Goal: Obtain resource: Download file/media

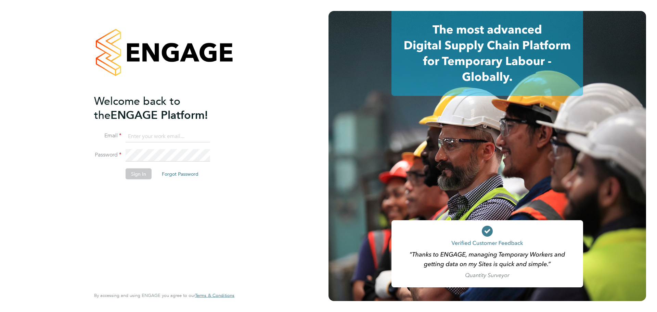
type input "Emily.Summerfield@wates.co.uk"
click at [146, 171] on button "Sign In" at bounding box center [139, 173] width 26 height 11
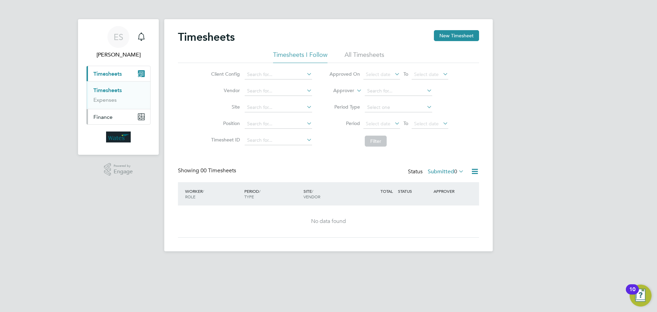
click at [130, 119] on button "Finance" at bounding box center [119, 116] width 64 height 15
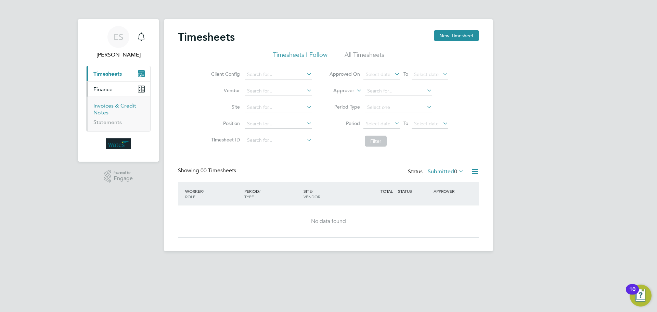
click at [113, 104] on link "Invoices & Credit Notes" at bounding box center [114, 108] width 43 height 13
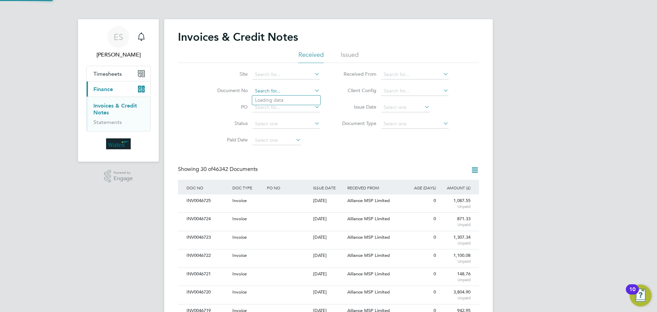
click at [273, 89] on input at bounding box center [286, 91] width 67 height 10
paste input "INV0046686"
type input "INV0046686"
click at [299, 97] on li "INV0046686" at bounding box center [286, 99] width 68 height 9
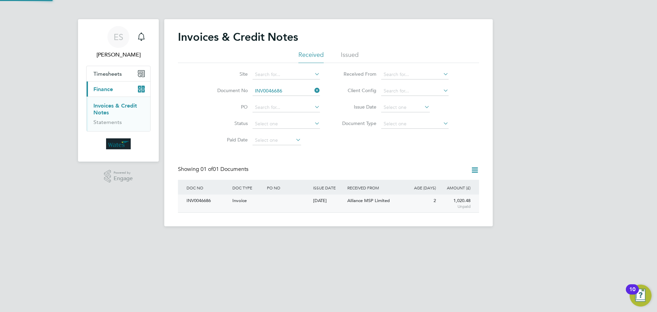
scroll to position [13, 58]
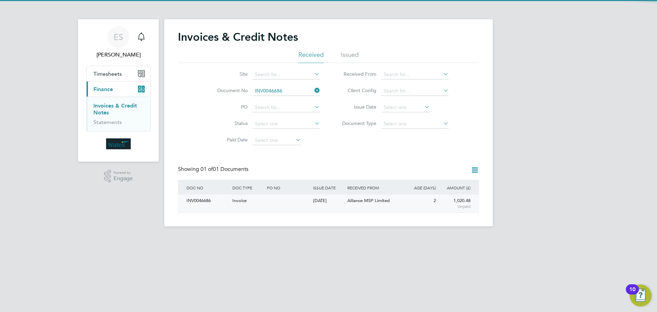
click at [210, 202] on div "INV0046686" at bounding box center [208, 200] width 46 height 13
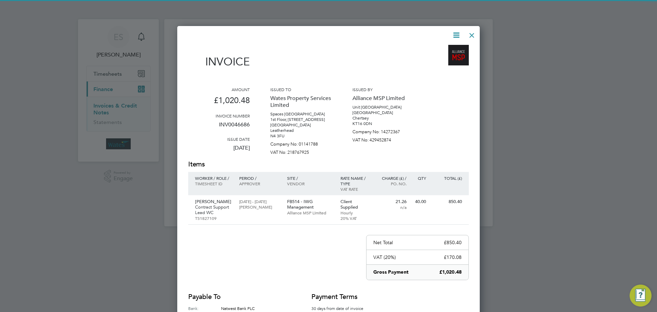
scroll to position [341, 303]
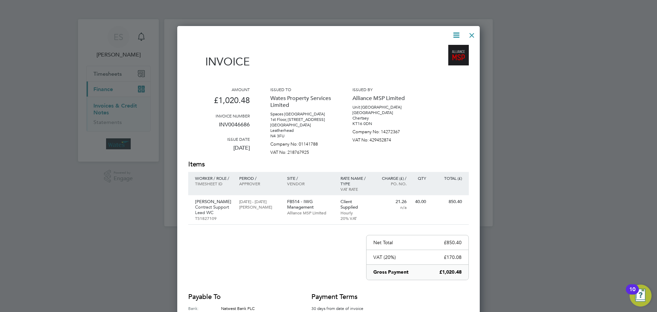
click at [458, 31] on icon at bounding box center [456, 35] width 9 height 9
click at [444, 49] on li "Download Invoice" at bounding box center [435, 52] width 47 height 10
click at [454, 36] on icon at bounding box center [456, 35] width 9 height 9
click at [437, 56] on li "View timesheet" at bounding box center [435, 61] width 47 height 10
click at [472, 31] on div at bounding box center [472, 33] width 12 height 12
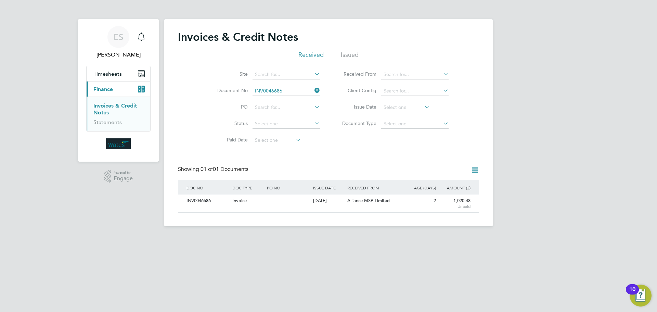
click at [313, 88] on icon at bounding box center [313, 91] width 0 height 10
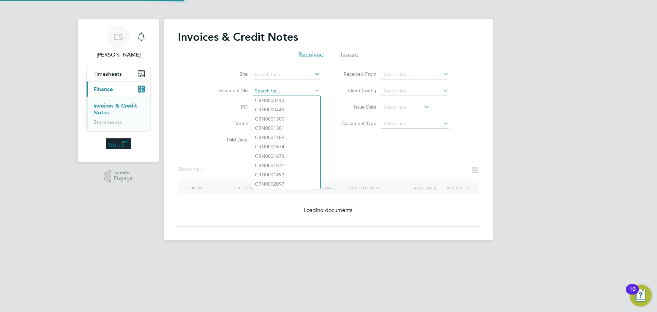
paste input "INV0046687"
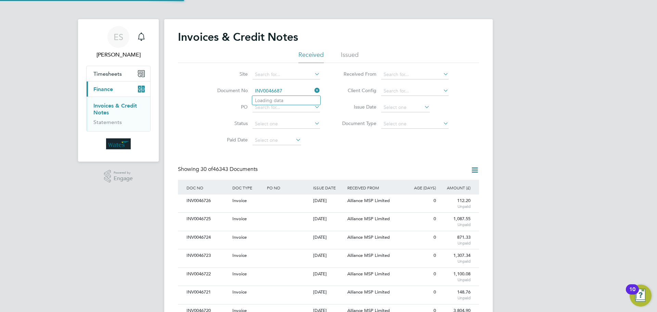
scroll to position [13, 47]
type input "INV0046687"
click at [285, 99] on li "INV0046687" at bounding box center [286, 100] width 68 height 9
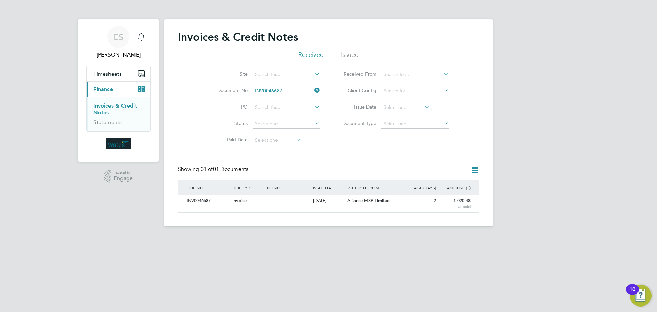
click at [200, 202] on div "INV0046687" at bounding box center [208, 200] width 46 height 13
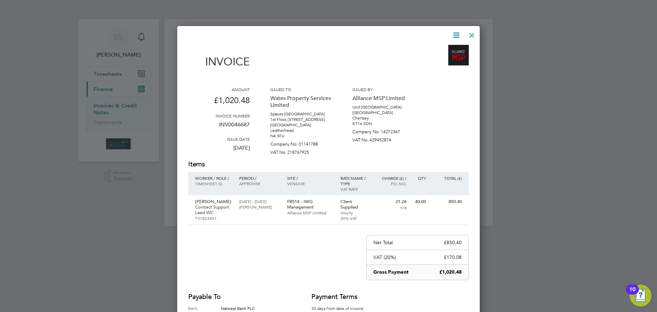
click at [452, 33] on icon at bounding box center [456, 35] width 9 height 9
click at [442, 48] on li "Download Invoice" at bounding box center [435, 52] width 47 height 10
click at [455, 35] on icon at bounding box center [456, 35] width 9 height 9
click at [441, 56] on li "Download Invoice" at bounding box center [435, 52] width 47 height 10
click at [459, 35] on icon at bounding box center [456, 35] width 9 height 9
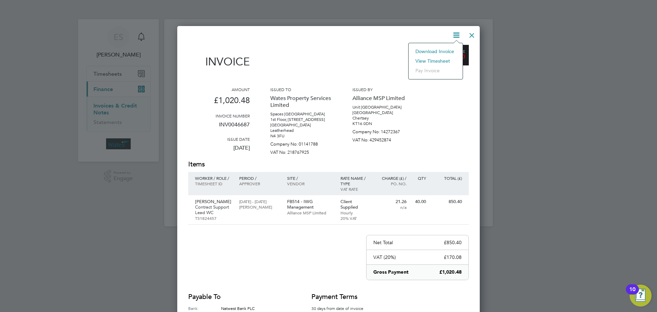
click at [433, 60] on li "View timesheet" at bounding box center [435, 61] width 47 height 10
click at [470, 30] on div at bounding box center [472, 33] width 12 height 12
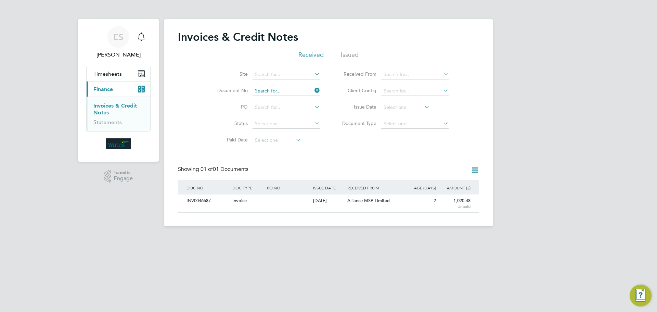
click at [294, 92] on input at bounding box center [286, 91] width 67 height 10
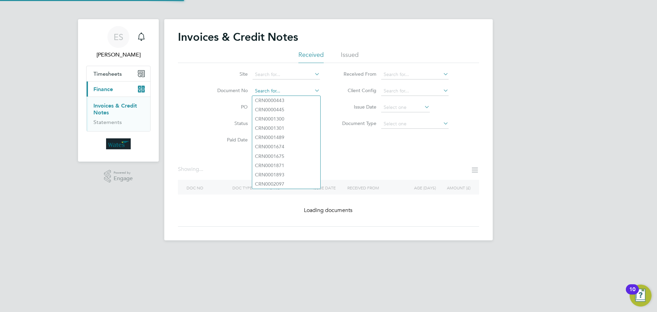
paste input "INV0046688"
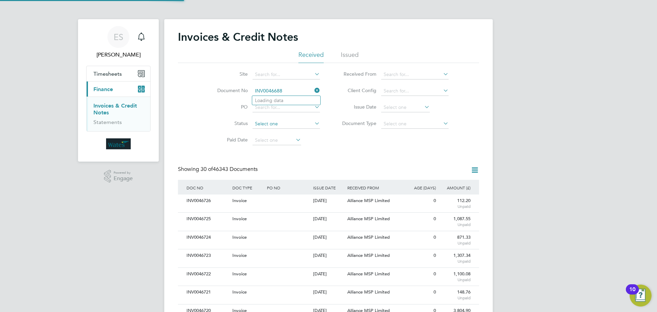
scroll to position [13, 58]
type input "INV0046688"
click at [296, 99] on li "INV0046688" at bounding box center [286, 100] width 68 height 9
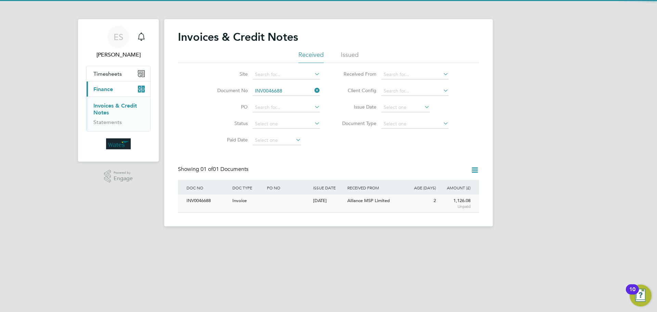
click at [196, 199] on div "INV0046688" at bounding box center [208, 200] width 46 height 13
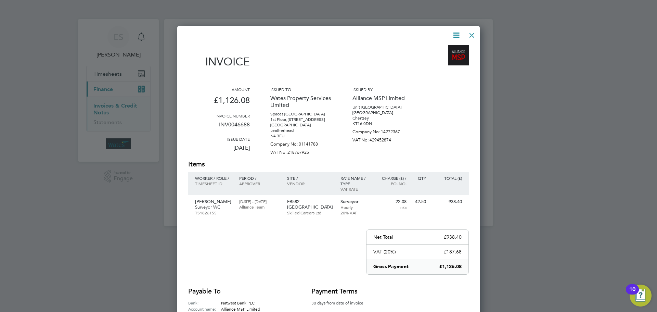
click at [454, 33] on icon at bounding box center [456, 35] width 9 height 9
click at [446, 50] on li "Download Invoice" at bounding box center [435, 52] width 47 height 10
click at [455, 37] on icon at bounding box center [456, 35] width 9 height 9
click at [438, 60] on li "View timesheet" at bounding box center [435, 61] width 47 height 10
drag, startPoint x: 471, startPoint y: 32, endPoint x: 419, endPoint y: 68, distance: 62.8
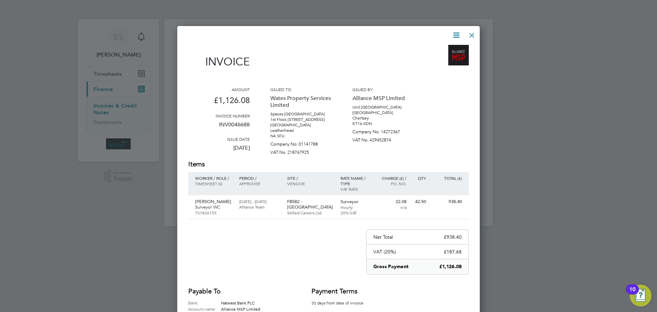
click at [471, 28] on div at bounding box center [472, 33] width 12 height 12
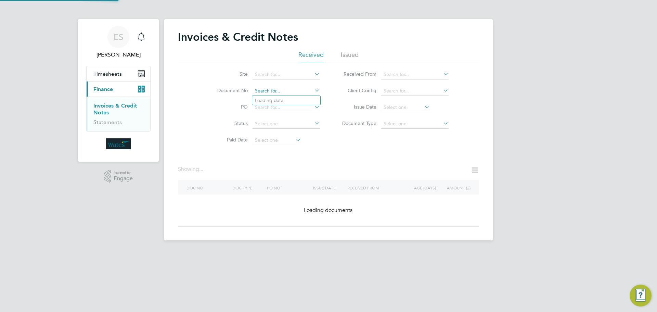
click at [312, 88] on input at bounding box center [286, 91] width 67 height 10
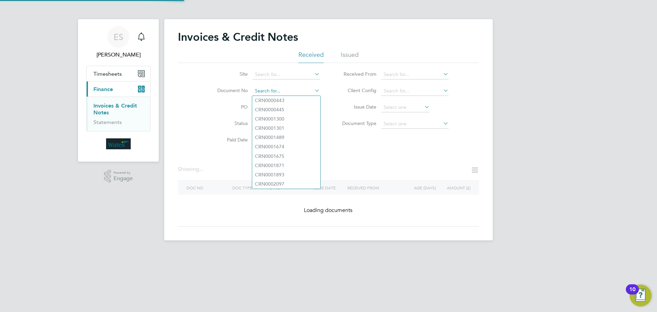
paste input "INV0046689"
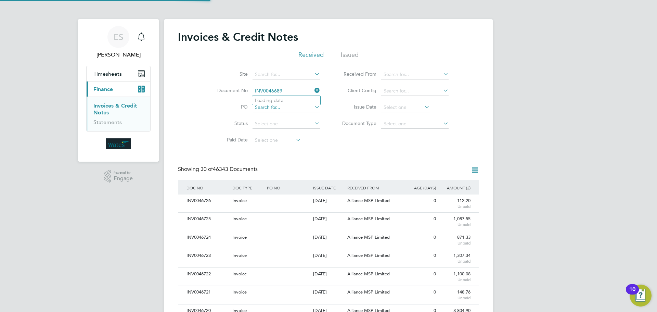
scroll to position [13, 47]
type input "INV0046689"
click at [297, 99] on li "INV0046689" at bounding box center [286, 100] width 68 height 9
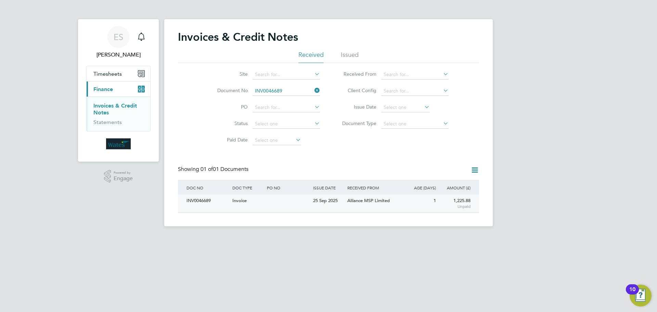
click at [187, 196] on div "INV0046689" at bounding box center [208, 200] width 46 height 13
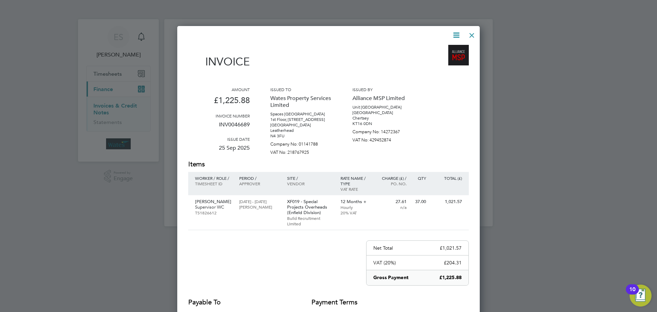
click at [459, 33] on icon at bounding box center [456, 35] width 9 height 9
click at [446, 48] on li "Download Invoice" at bounding box center [435, 52] width 47 height 10
click at [454, 35] on icon at bounding box center [456, 35] width 9 height 9
click at [447, 59] on li "View timesheet" at bounding box center [435, 61] width 47 height 10
click at [472, 30] on div at bounding box center [472, 33] width 12 height 12
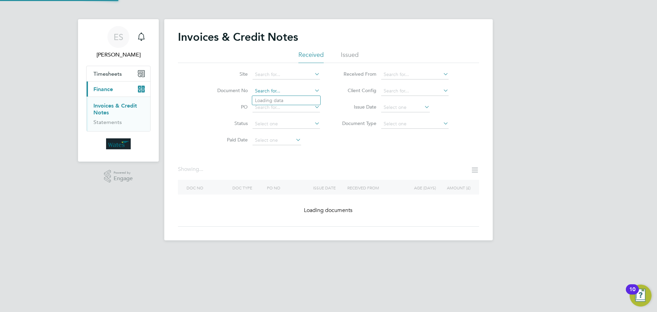
click at [309, 90] on input at bounding box center [286, 91] width 67 height 10
paste input "INV0046690"
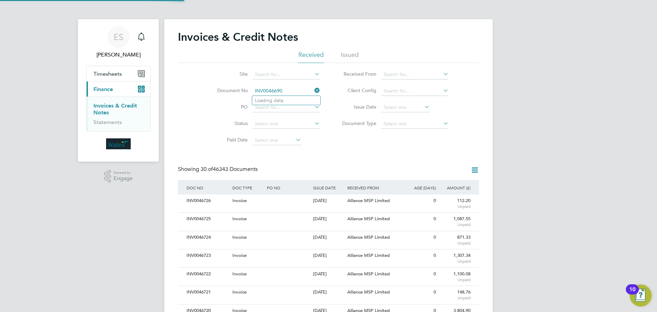
scroll to position [13, 58]
type input "INV0046690"
click at [301, 98] on li "INV0046690" at bounding box center [286, 100] width 68 height 9
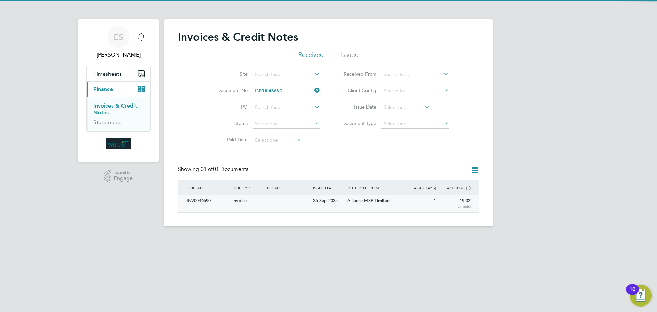
click at [189, 203] on div "INV0046690" at bounding box center [208, 200] width 46 height 13
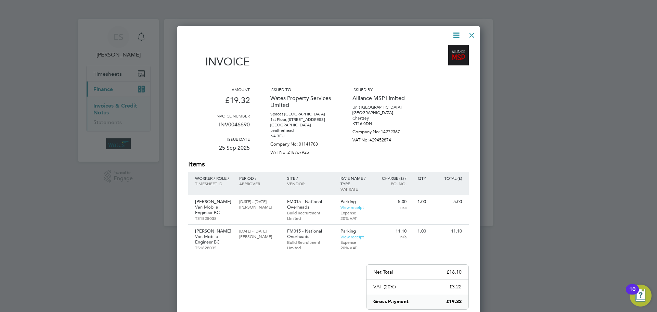
click at [456, 31] on icon at bounding box center [456, 35] width 9 height 9
click at [448, 48] on li "Download Invoice" at bounding box center [435, 52] width 47 height 10
drag, startPoint x: 453, startPoint y: 33, endPoint x: 452, endPoint y: 40, distance: 6.6
click at [453, 33] on icon at bounding box center [456, 35] width 9 height 9
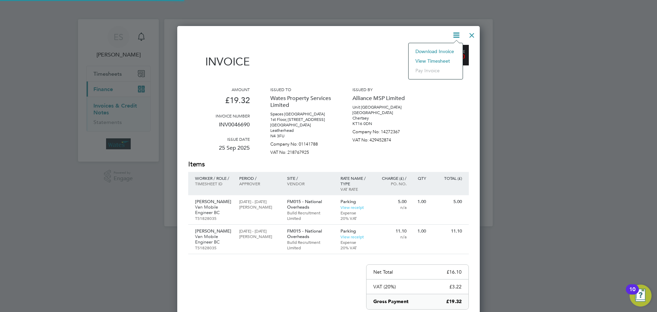
click at [446, 57] on li "View timesheet" at bounding box center [435, 61] width 47 height 10
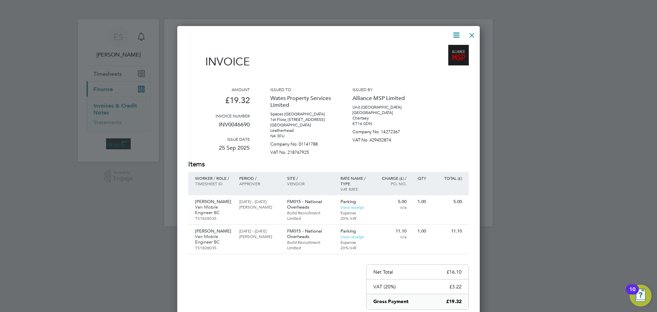
click at [465, 31] on div "Invoice Amount £19.32 Invoice number INV0046690 Issue date 25 Sep 2025 Issued t…" at bounding box center [328, 208] width 281 height 354
click at [471, 35] on div at bounding box center [472, 33] width 12 height 12
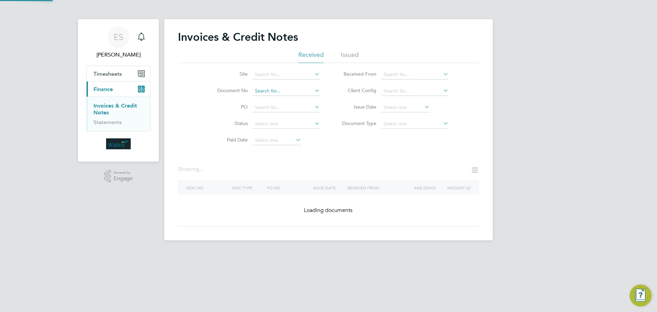
click at [299, 89] on input at bounding box center [286, 91] width 67 height 10
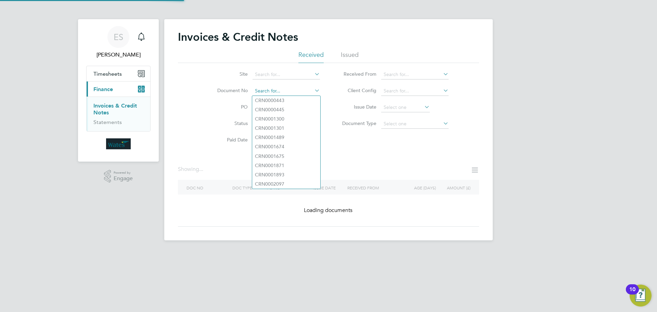
paste input "INV0046691"
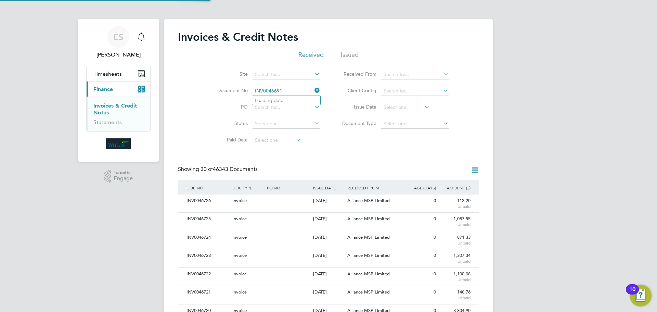
scroll to position [13, 58]
click at [304, 93] on input "INV0046691" at bounding box center [286, 91] width 67 height 10
type input "INV0046691"
click at [304, 99] on li "INV0046691" at bounding box center [286, 100] width 68 height 9
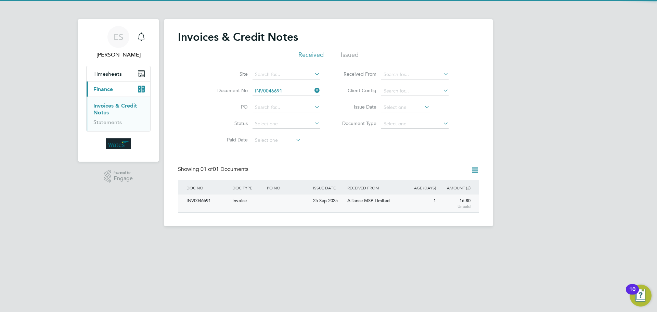
click at [195, 203] on div "INV0046691" at bounding box center [208, 200] width 46 height 13
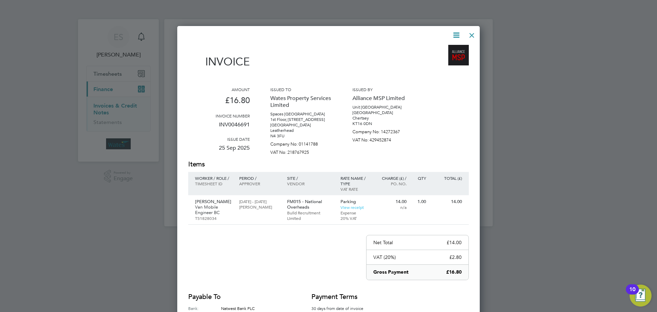
click at [457, 31] on icon at bounding box center [456, 35] width 9 height 9
click at [449, 50] on li "Download Invoice" at bounding box center [435, 52] width 47 height 10
click at [457, 33] on icon at bounding box center [456, 35] width 9 height 9
click at [447, 58] on li "View timesheet" at bounding box center [435, 61] width 47 height 10
click at [468, 35] on div at bounding box center [472, 33] width 12 height 12
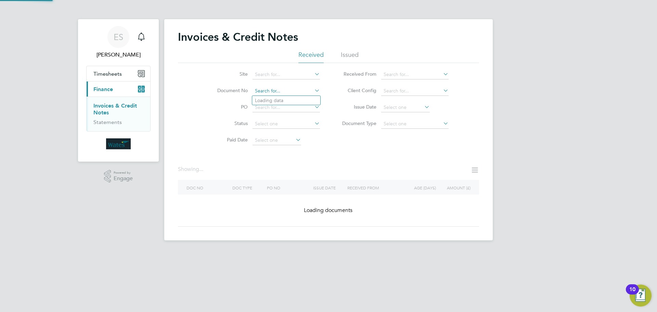
click at [289, 92] on input at bounding box center [286, 91] width 67 height 10
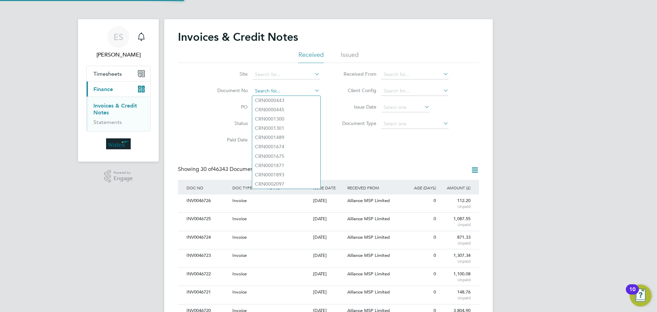
scroll to position [13, 47]
paste input "INV0046692"
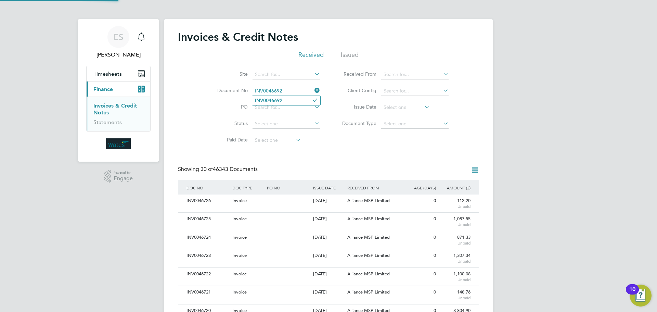
type input "INV0046692"
click at [289, 101] on li "INV0046692" at bounding box center [286, 100] width 68 height 9
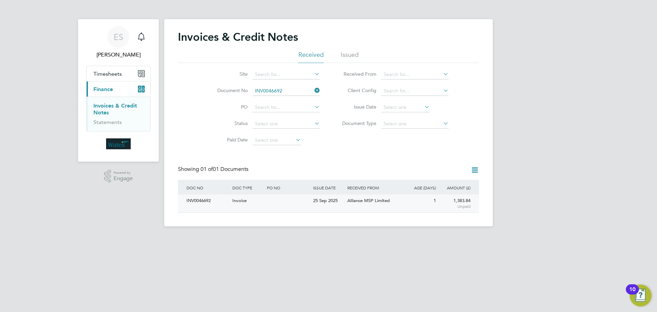
click at [203, 206] on div "INV0046692" at bounding box center [208, 200] width 46 height 13
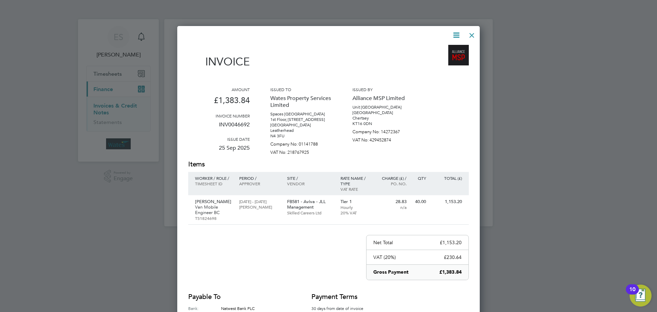
click at [454, 33] on icon at bounding box center [456, 35] width 9 height 9
click at [447, 47] on li "Download Invoice" at bounding box center [435, 52] width 47 height 10
drag, startPoint x: 455, startPoint y: 33, endPoint x: 453, endPoint y: 47, distance: 14.6
click at [455, 33] on icon at bounding box center [456, 35] width 9 height 9
click at [444, 59] on li "View timesheet" at bounding box center [435, 61] width 47 height 10
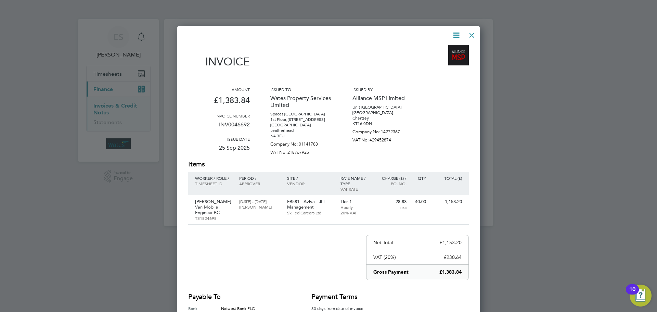
click at [473, 32] on div at bounding box center [472, 33] width 12 height 12
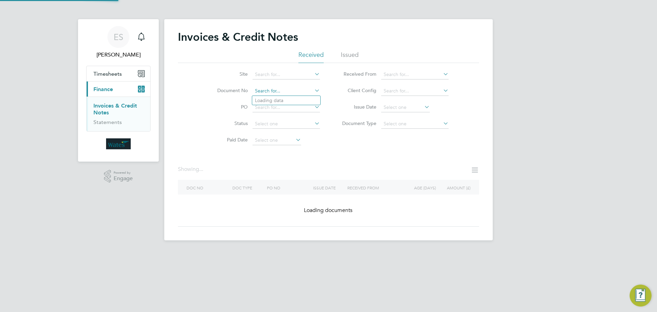
click at [306, 88] on input at bounding box center [286, 91] width 67 height 10
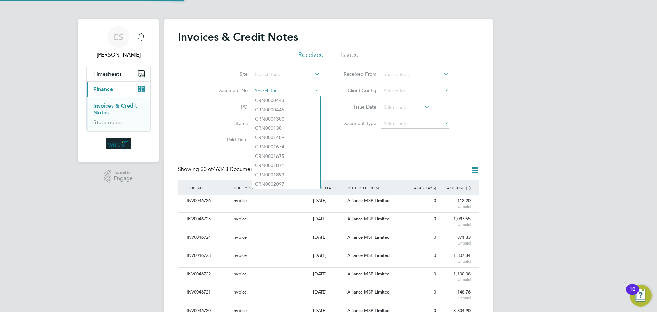
scroll to position [13, 47]
paste input "INV0046693"
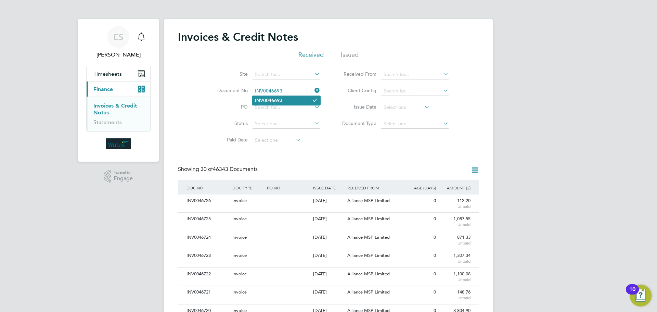
type input "INV0046693"
click at [299, 99] on li "INV0046693" at bounding box center [286, 100] width 68 height 9
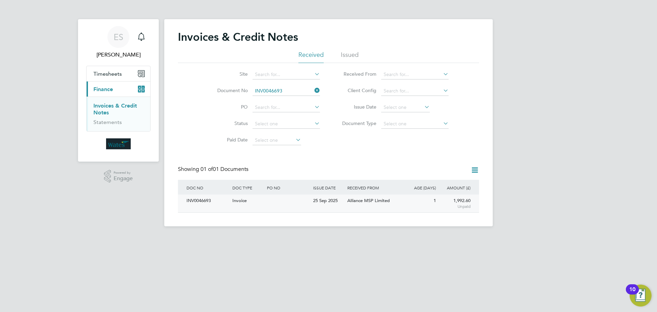
click at [209, 199] on div "INV0046693" at bounding box center [208, 200] width 46 height 13
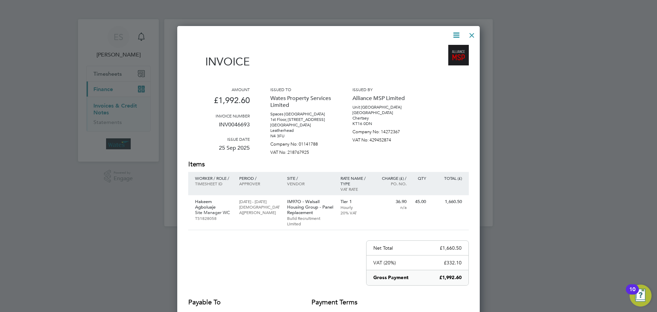
click at [452, 37] on icon at bounding box center [456, 35] width 9 height 9
click at [447, 49] on li "Download Invoice" at bounding box center [435, 52] width 47 height 10
click at [459, 31] on icon at bounding box center [456, 35] width 9 height 9
click at [440, 59] on li "View timesheet" at bounding box center [435, 61] width 47 height 10
click at [472, 34] on div at bounding box center [472, 33] width 12 height 12
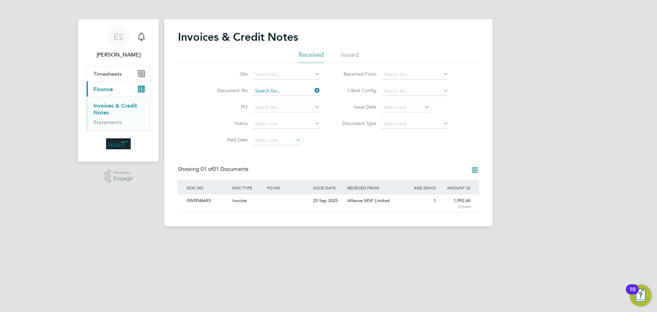
click at [292, 90] on input at bounding box center [286, 91] width 67 height 10
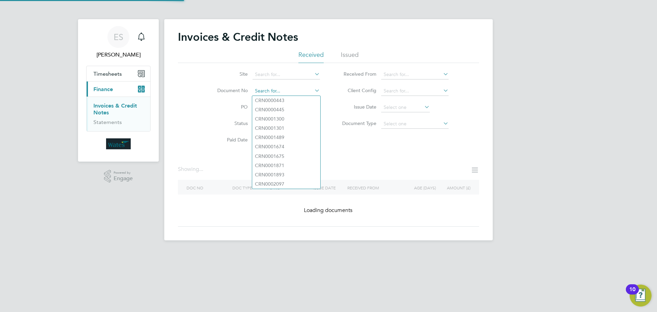
paste input "INV0046694"
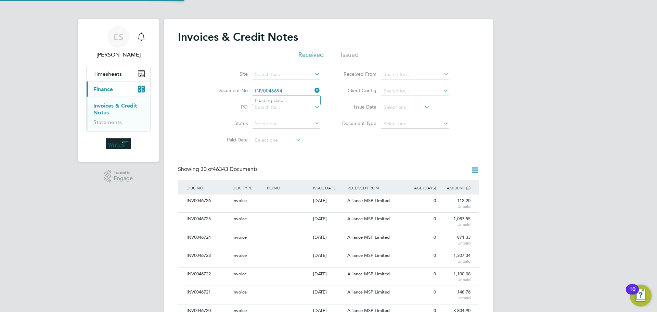
scroll to position [13, 47]
type input "INV0046694"
click at [297, 99] on li "INV0046694" at bounding box center [286, 100] width 68 height 9
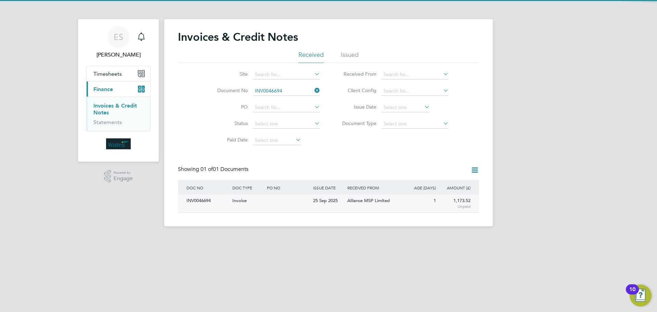
click at [199, 205] on div "INV0046694" at bounding box center [208, 200] width 46 height 13
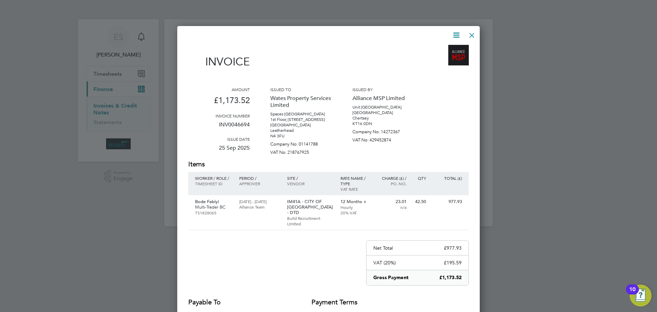
click at [457, 34] on icon at bounding box center [456, 35] width 9 height 9
click at [447, 48] on li "Download Invoice" at bounding box center [435, 52] width 47 height 10
click at [457, 35] on icon at bounding box center [456, 35] width 9 height 9
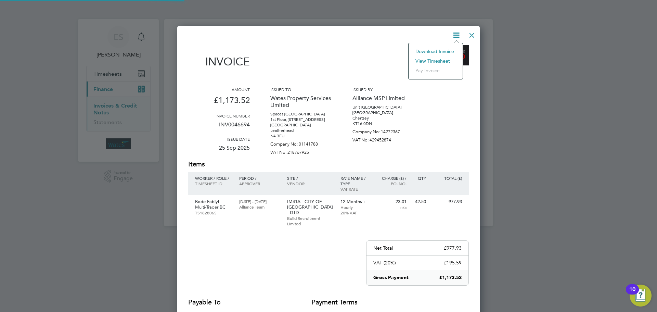
click at [446, 59] on li "View timesheet" at bounding box center [435, 61] width 47 height 10
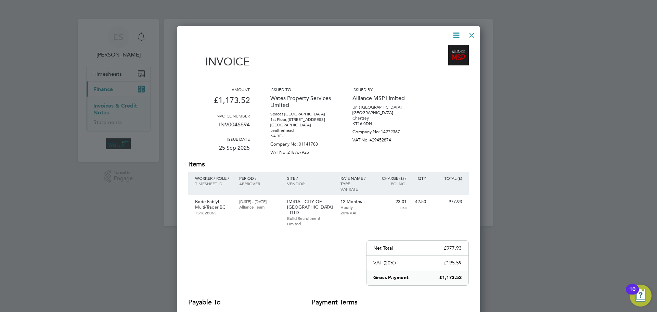
click at [471, 32] on div at bounding box center [472, 33] width 12 height 12
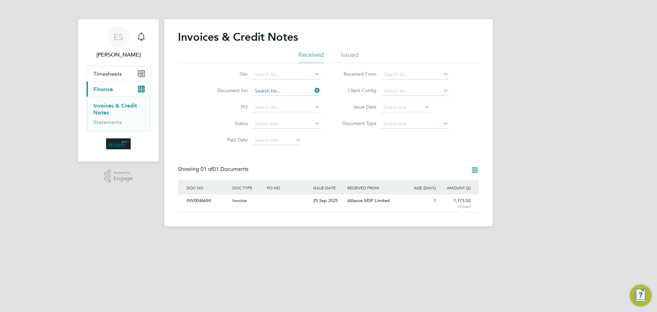
click at [309, 90] on input at bounding box center [286, 91] width 67 height 10
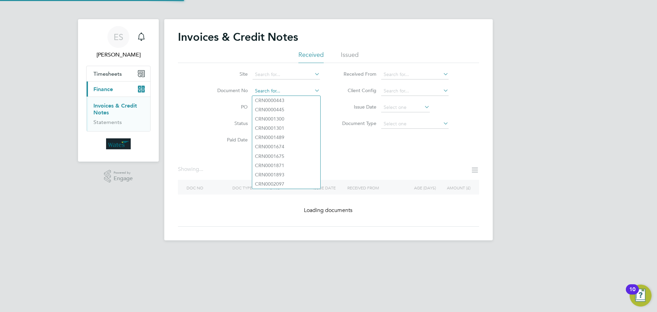
paste input "INV0046695"
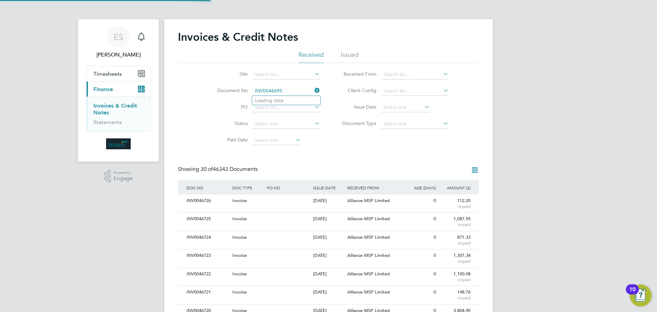
scroll to position [13, 47]
type input "INV0046695"
click at [275, 101] on b "INV0046695" at bounding box center [268, 101] width 27 height 6
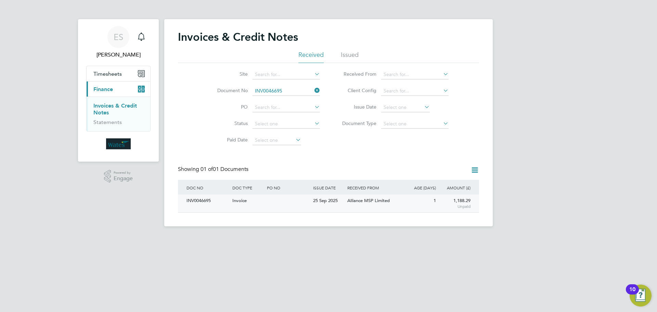
click at [201, 199] on div "INV0046695" at bounding box center [208, 200] width 46 height 13
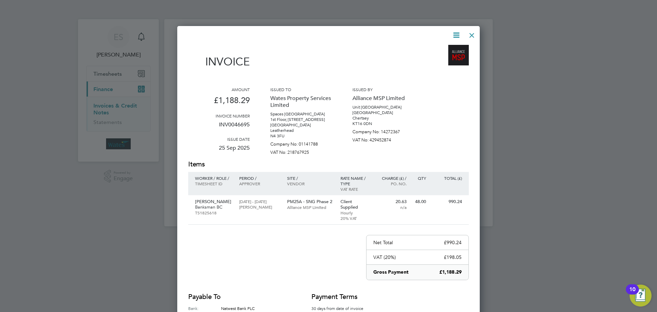
click at [453, 34] on icon at bounding box center [456, 35] width 9 height 9
click at [446, 49] on li "Download Invoice" at bounding box center [435, 52] width 47 height 10
click at [455, 34] on icon at bounding box center [456, 35] width 9 height 9
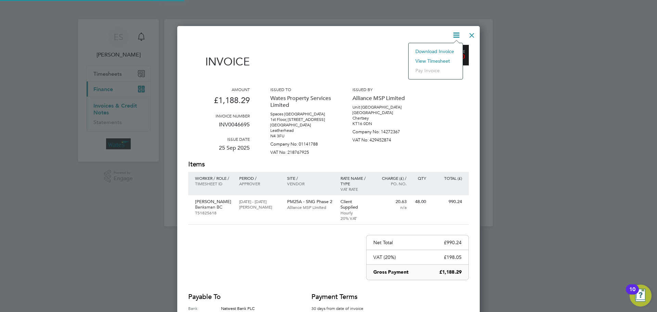
click at [445, 59] on li "View timesheet" at bounding box center [435, 61] width 47 height 10
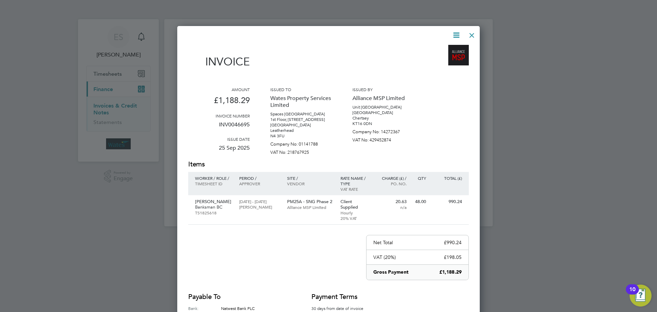
click at [471, 34] on div at bounding box center [472, 33] width 12 height 12
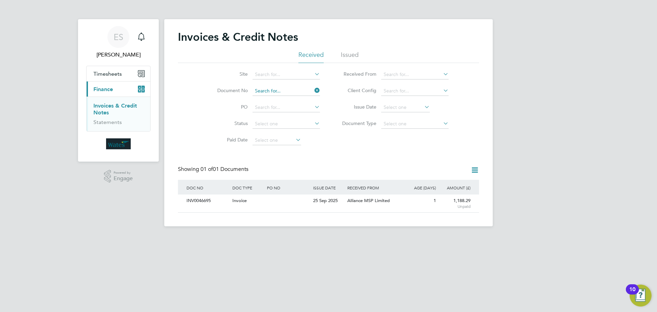
click at [283, 89] on input at bounding box center [286, 91] width 67 height 10
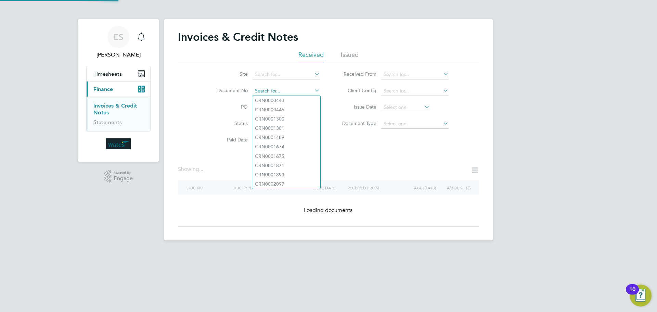
paste input "INV0046696"
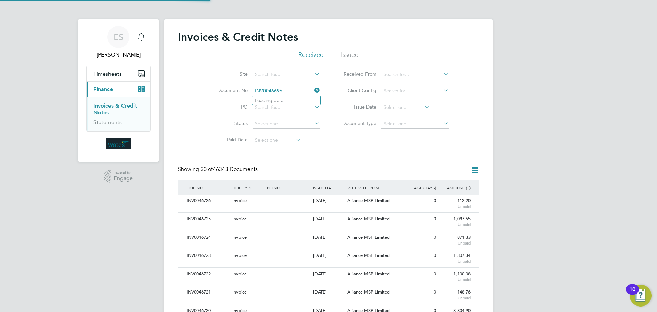
scroll to position [13, 47]
type input "INV0046696"
click at [296, 100] on li "INV0046696" at bounding box center [286, 100] width 68 height 9
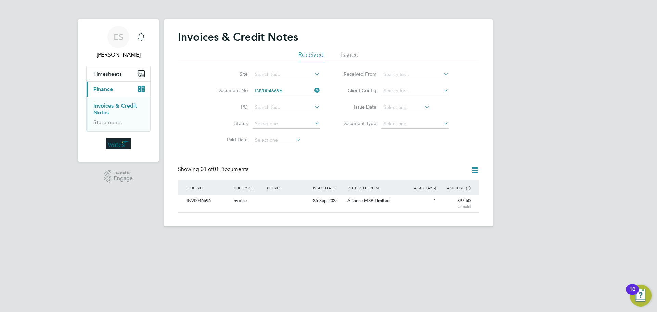
click at [208, 201] on div "INV0046696" at bounding box center [208, 200] width 46 height 13
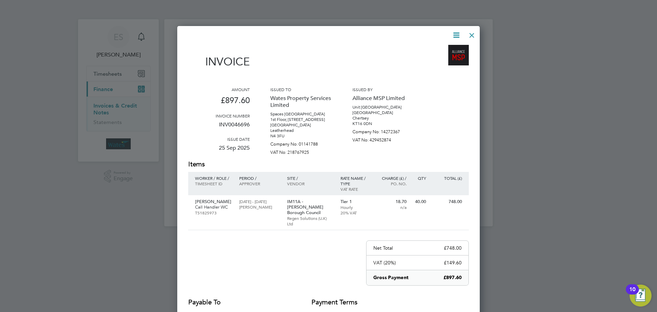
click at [456, 32] on icon at bounding box center [456, 35] width 9 height 9
click at [451, 49] on li "Download Invoice" at bounding box center [435, 52] width 47 height 10
click at [452, 34] on icon at bounding box center [456, 35] width 9 height 9
click at [442, 60] on li "View timesheet" at bounding box center [435, 61] width 47 height 10
drag, startPoint x: 469, startPoint y: 35, endPoint x: 468, endPoint y: 40, distance: 5.1
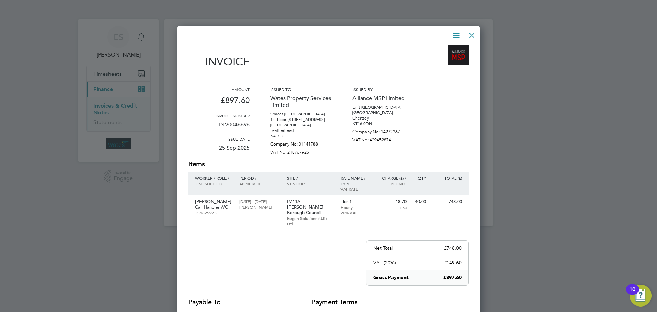
click at [469, 35] on div at bounding box center [472, 33] width 12 height 12
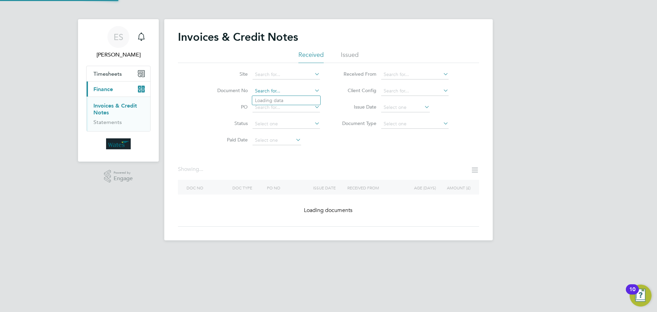
click at [305, 91] on input at bounding box center [286, 91] width 67 height 10
paste input "INV0046697"
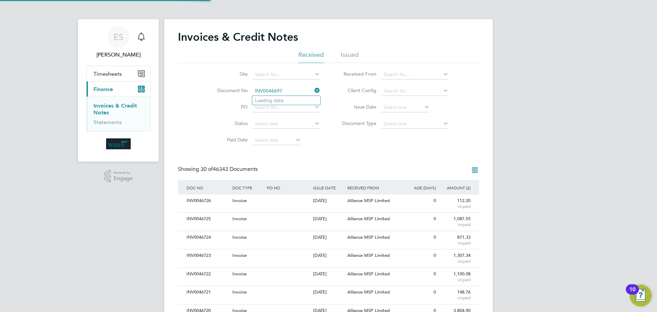
scroll to position [13, 47]
type input "INV0046697"
click at [282, 102] on b "INV0046697" at bounding box center [268, 101] width 27 height 6
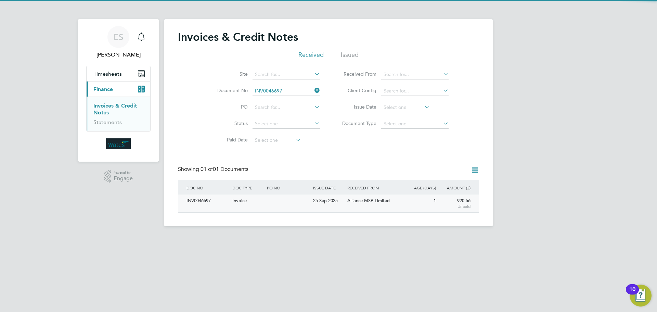
click at [221, 201] on div "INV0046697" at bounding box center [208, 200] width 46 height 13
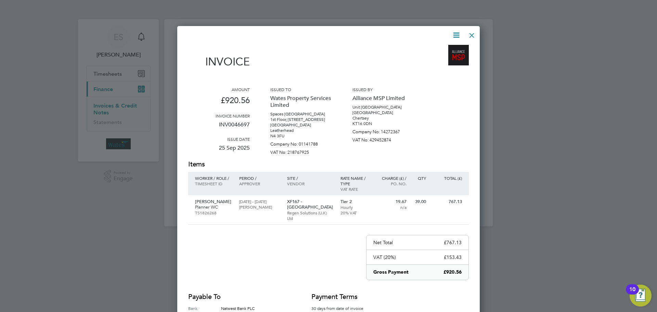
click at [454, 34] on icon at bounding box center [456, 35] width 9 height 9
click at [442, 49] on li "Download Invoice" at bounding box center [435, 52] width 47 height 10
click at [454, 33] on icon at bounding box center [456, 35] width 9 height 9
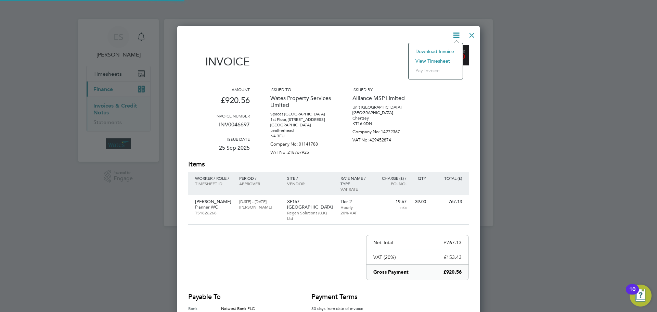
click at [434, 60] on li "View timesheet" at bounding box center [435, 61] width 47 height 10
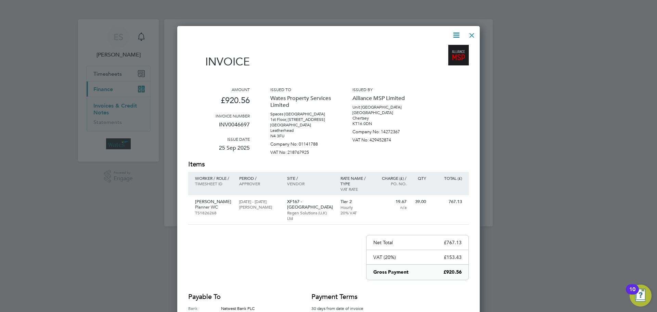
click at [470, 27] on div at bounding box center [472, 33] width 12 height 12
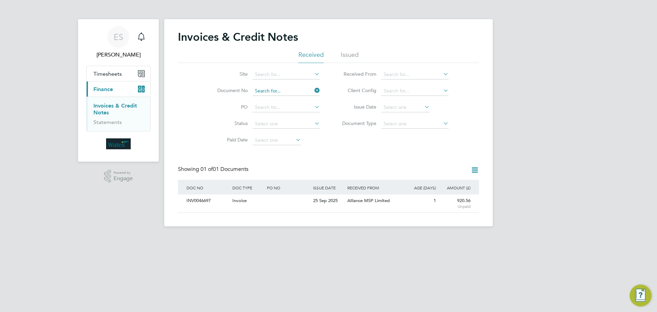
click at [279, 90] on input at bounding box center [286, 91] width 67 height 10
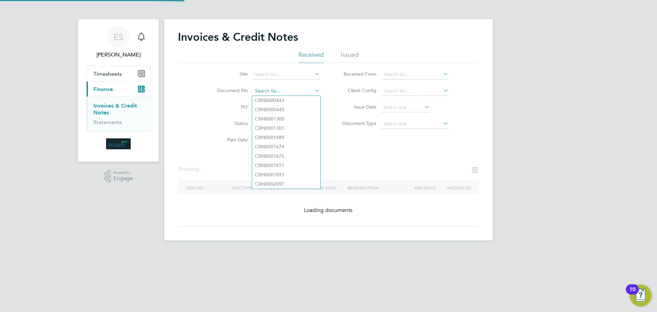
paste input "INV0046698"
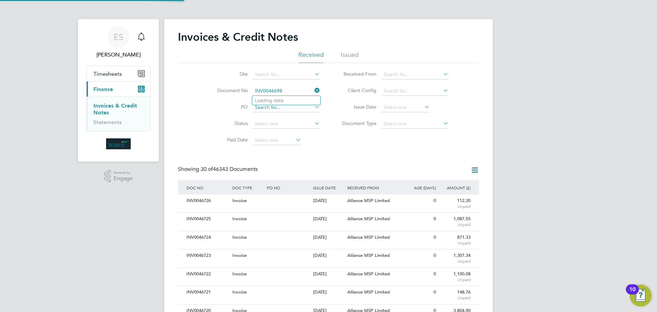
scroll to position [13, 58]
type input "INV0046698"
click at [276, 99] on b "INV0046698" at bounding box center [268, 101] width 27 height 6
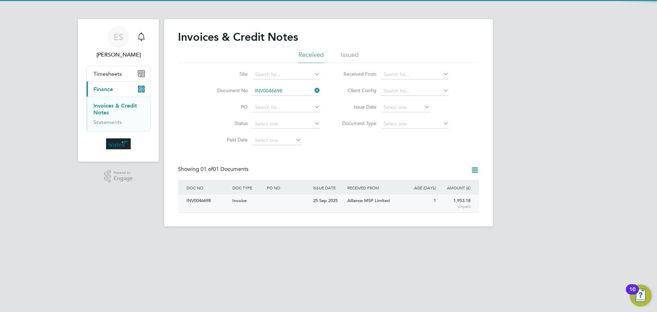
click at [201, 204] on div "INV0046698" at bounding box center [208, 200] width 46 height 13
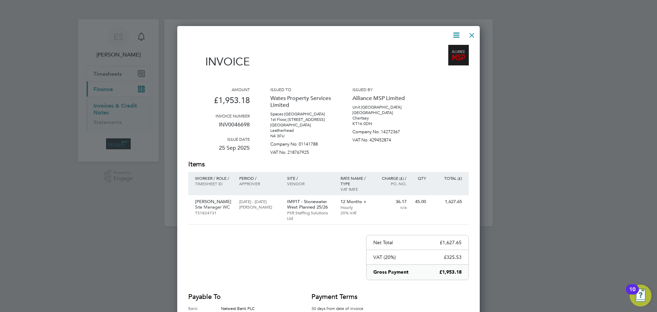
click at [459, 36] on icon at bounding box center [456, 35] width 9 height 9
click at [445, 50] on li "Download Invoice" at bounding box center [435, 52] width 47 height 10
click at [453, 34] on icon at bounding box center [456, 35] width 9 height 9
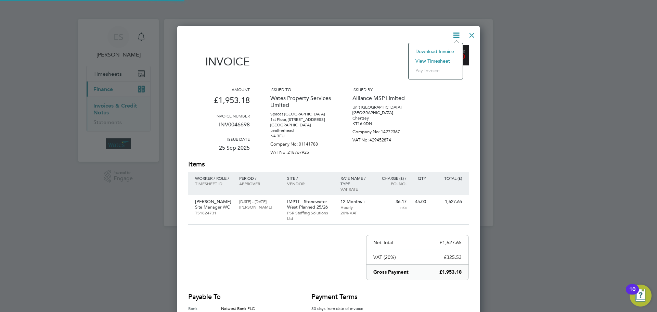
click at [437, 59] on li "View timesheet" at bounding box center [435, 61] width 47 height 10
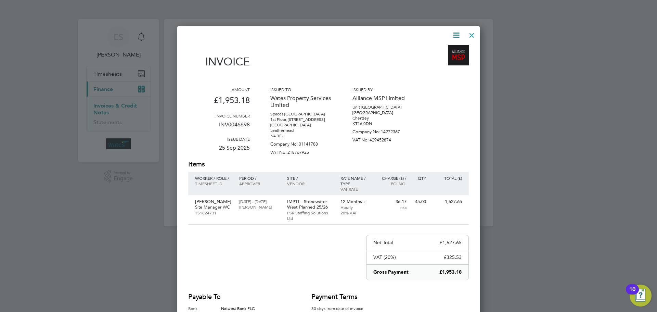
click at [472, 33] on div at bounding box center [472, 33] width 12 height 12
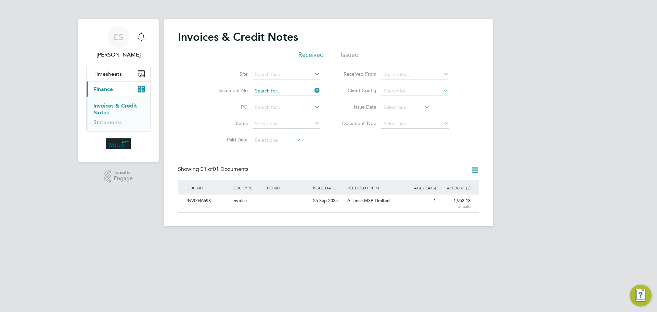
click at [298, 91] on input at bounding box center [286, 91] width 67 height 10
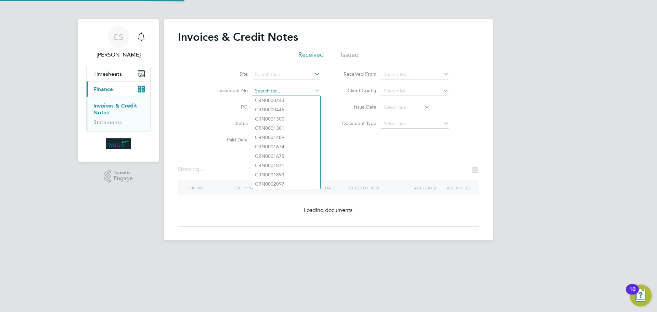
paste input "INV0046699"
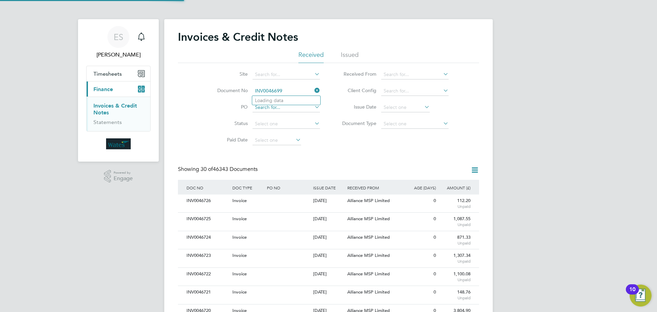
scroll to position [13, 47]
type input "INV0046699"
click at [286, 100] on li "INV0046699" at bounding box center [286, 100] width 68 height 9
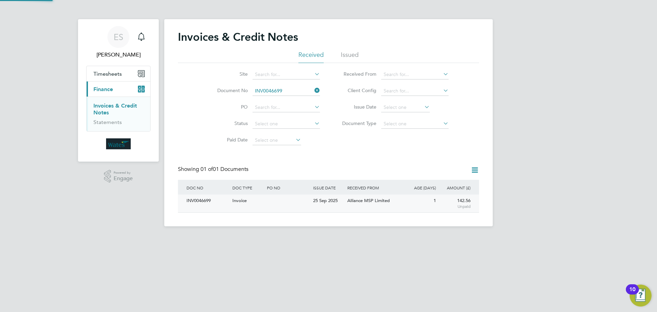
click at [200, 200] on div "INV0046699" at bounding box center [208, 200] width 46 height 13
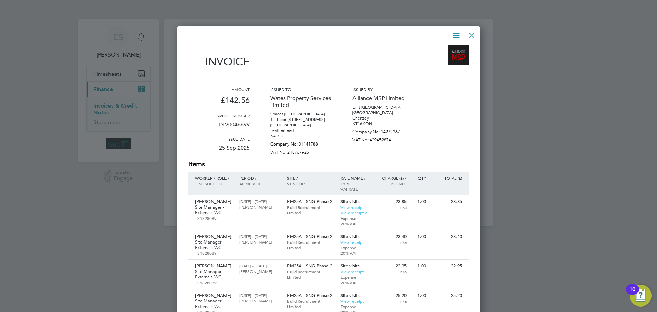
click at [457, 33] on icon at bounding box center [456, 35] width 9 height 9
click at [450, 49] on li "Download Invoice" at bounding box center [435, 52] width 47 height 10
click at [456, 33] on icon at bounding box center [456, 35] width 9 height 9
click at [443, 59] on li "View timesheet" at bounding box center [435, 61] width 47 height 10
click at [475, 31] on div at bounding box center [472, 33] width 12 height 12
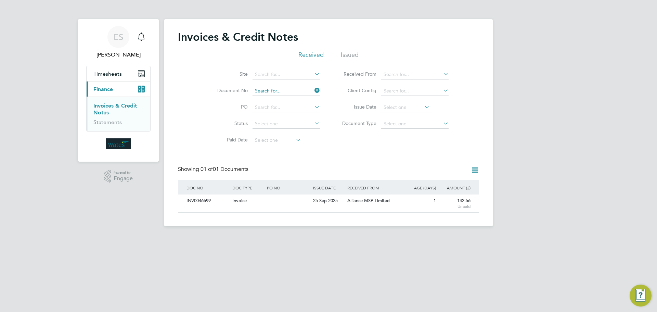
click at [279, 88] on input at bounding box center [286, 91] width 67 height 10
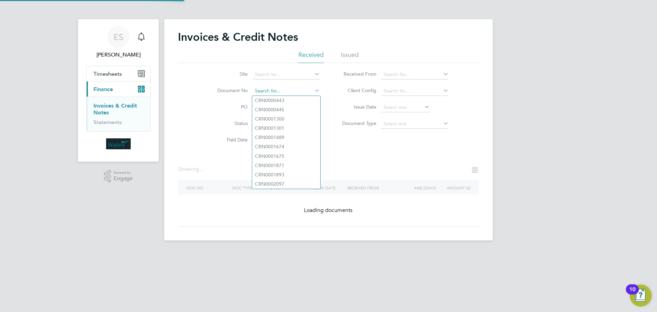
paste input "INV0046700"
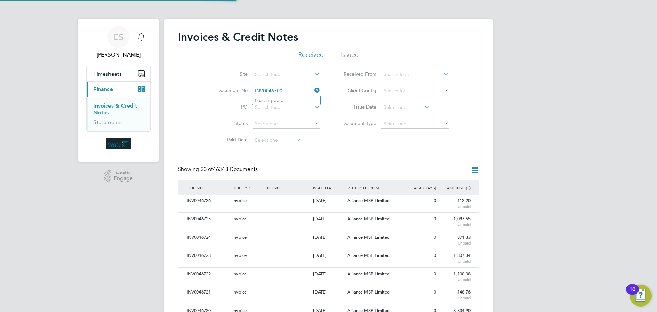
scroll to position [13, 47]
type input "INV0046700"
click at [295, 99] on li "INV0046700" at bounding box center [286, 100] width 68 height 9
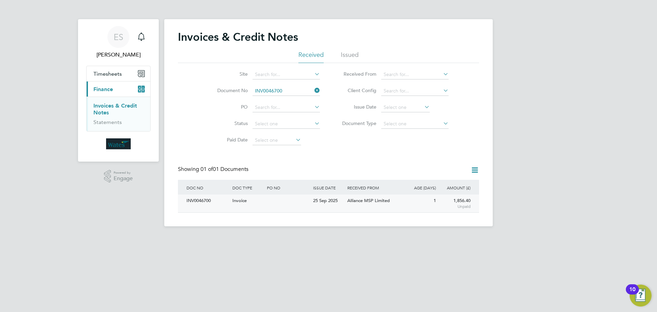
click at [202, 203] on div "INV0046700" at bounding box center [208, 200] width 46 height 13
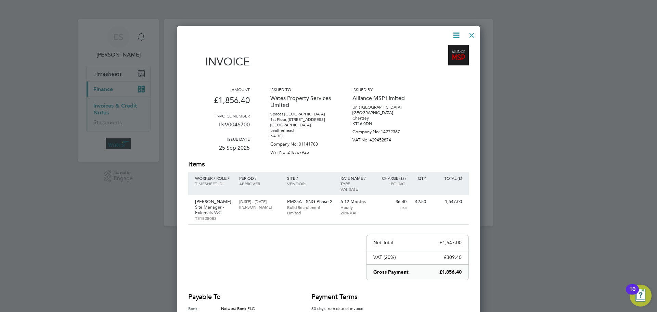
click at [458, 35] on icon at bounding box center [456, 35] width 9 height 9
click at [448, 49] on li "Download Invoice" at bounding box center [435, 52] width 47 height 10
click at [458, 29] on div "Invoice Amount £1,856.40 Invoice number INV0046700 Issue date 25 Sep 2025 Issue…" at bounding box center [328, 197] width 303 height 343
click at [457, 35] on icon at bounding box center [456, 35] width 9 height 9
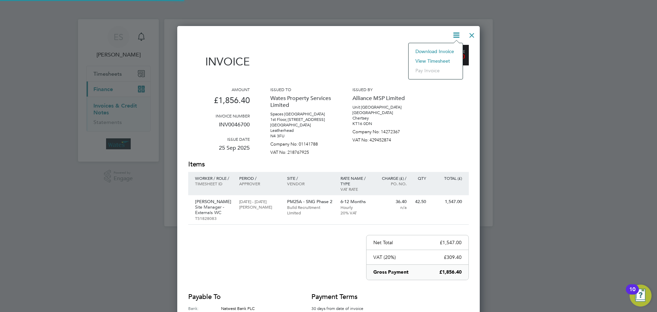
click at [430, 59] on li "View timesheet" at bounding box center [435, 61] width 47 height 10
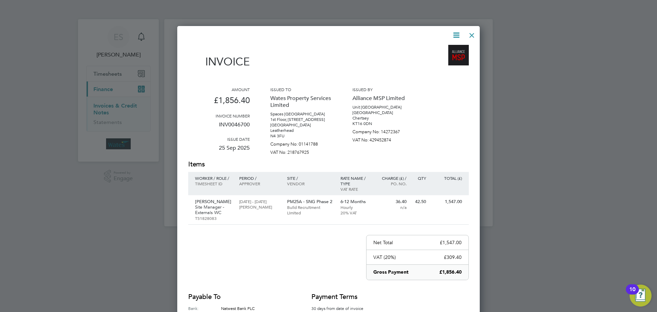
click at [468, 31] on div at bounding box center [472, 33] width 12 height 12
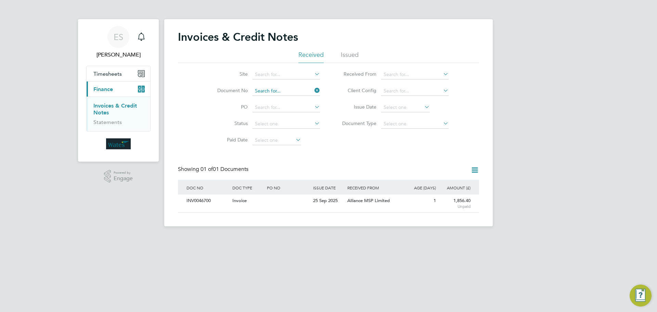
click at [283, 88] on input at bounding box center [286, 91] width 67 height 10
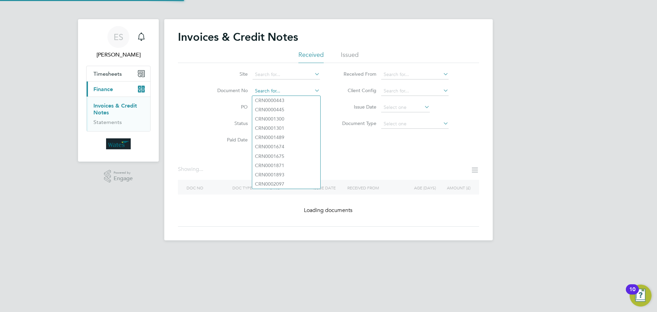
paste input "INV0046701"
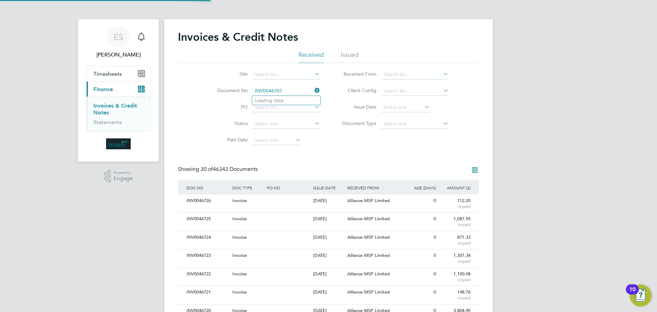
scroll to position [13, 58]
type input "INV0046701"
click at [288, 100] on li "INV0046701" at bounding box center [286, 100] width 68 height 9
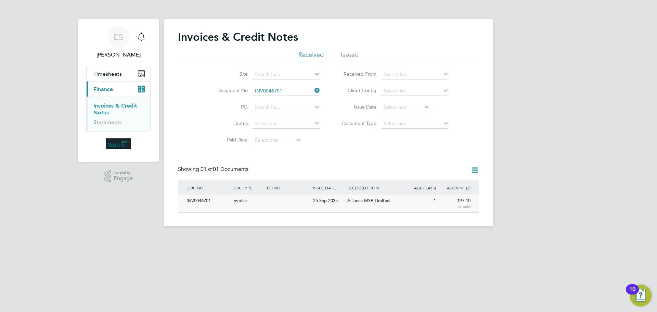
click at [210, 200] on div "INV0046701" at bounding box center [208, 200] width 46 height 13
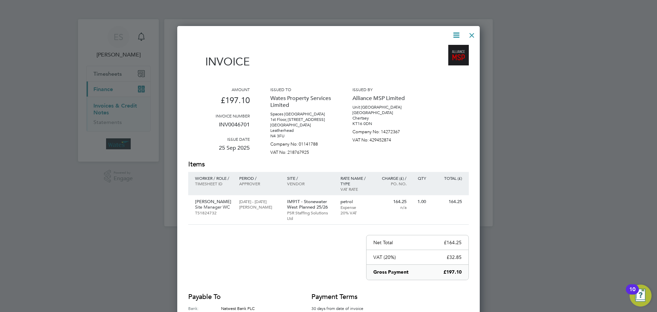
click at [457, 31] on icon at bounding box center [456, 35] width 9 height 9
click at [439, 48] on li "Download Invoice" at bounding box center [435, 52] width 47 height 10
click at [452, 33] on icon at bounding box center [456, 35] width 9 height 9
click at [442, 59] on li "View timesheet" at bounding box center [435, 61] width 47 height 10
click at [468, 30] on div at bounding box center [472, 33] width 12 height 12
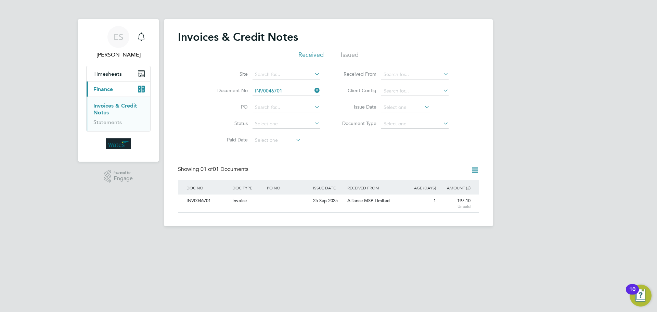
click at [313, 89] on icon at bounding box center [313, 91] width 0 height 10
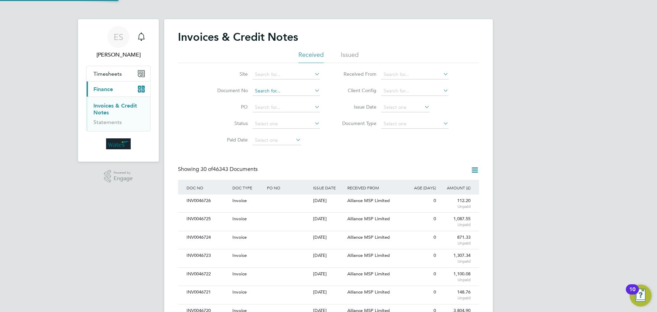
scroll to position [13, 58]
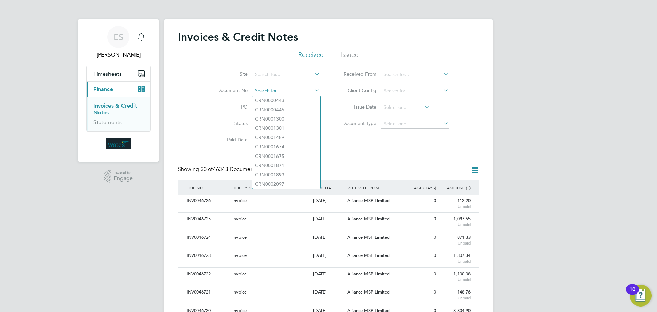
paste input "INV0046702"
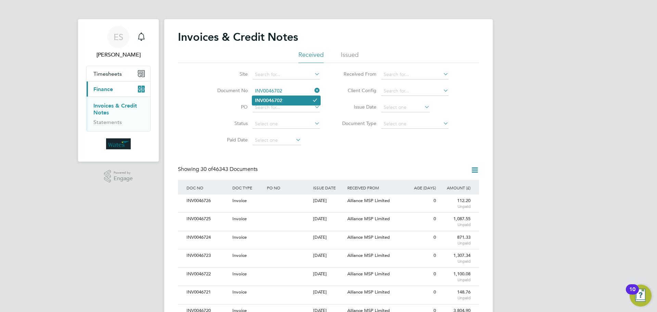
type input "INV0046702"
click at [278, 100] on b "INV0046702" at bounding box center [268, 101] width 27 height 6
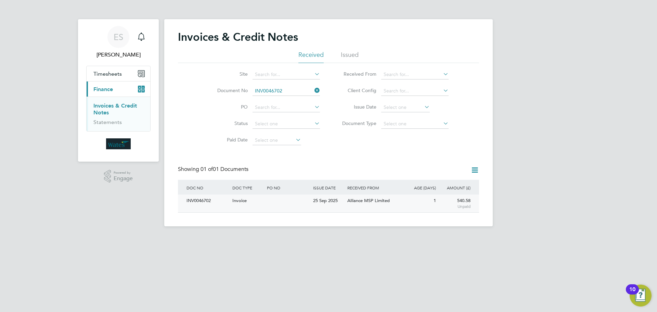
click at [197, 201] on div "INV0046702" at bounding box center [208, 200] width 46 height 13
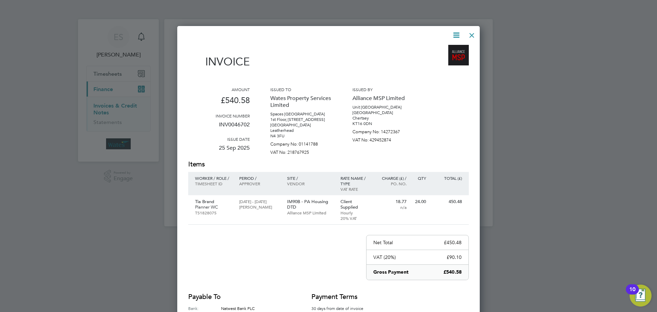
click at [454, 31] on icon at bounding box center [456, 35] width 9 height 9
click at [446, 49] on li "Download Invoice" at bounding box center [435, 52] width 47 height 10
click at [452, 36] on icon at bounding box center [456, 35] width 9 height 9
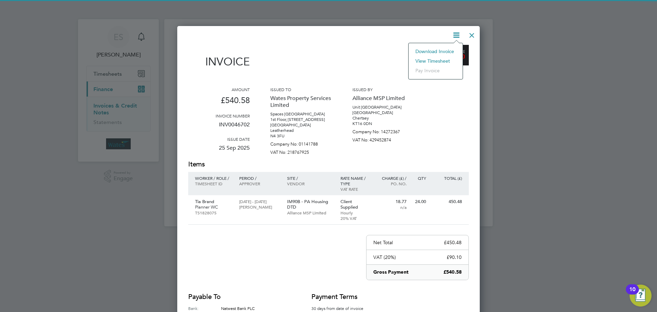
click at [447, 59] on li "View timesheet" at bounding box center [435, 61] width 47 height 10
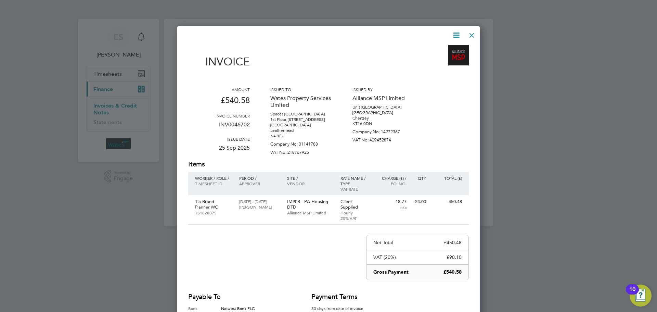
click at [469, 33] on div at bounding box center [472, 33] width 12 height 12
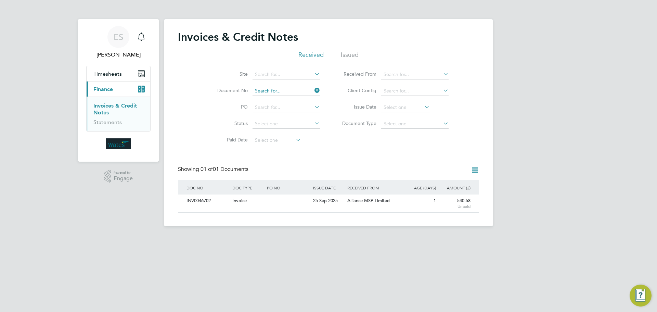
click at [308, 92] on input at bounding box center [286, 91] width 67 height 10
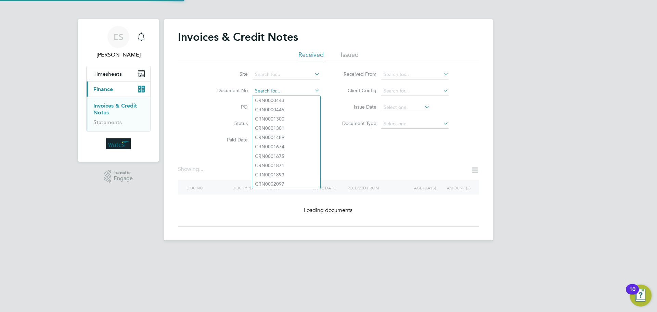
paste input "INV0046703"
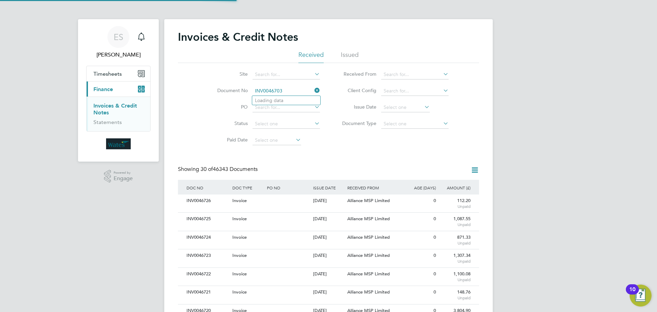
scroll to position [13, 47]
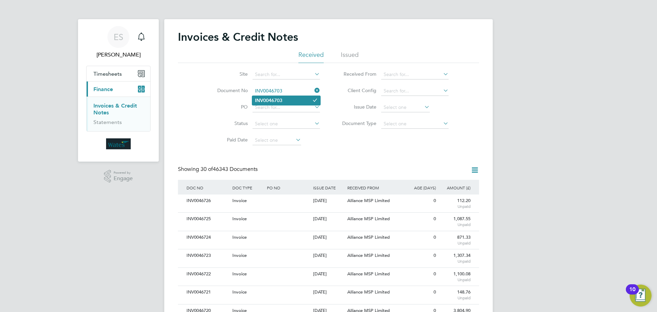
type input "INV0046703"
click at [274, 100] on b "INV0046703" at bounding box center [268, 101] width 27 height 6
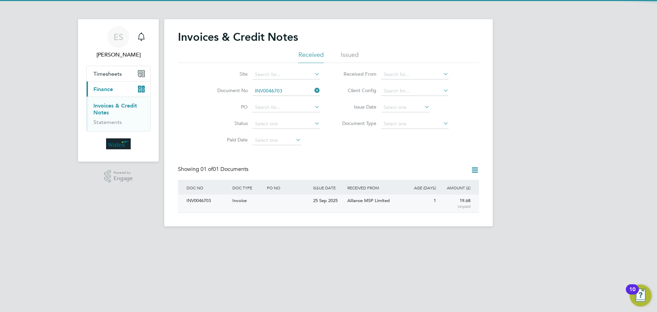
click at [230, 205] on div "INV0046703" at bounding box center [208, 200] width 46 height 13
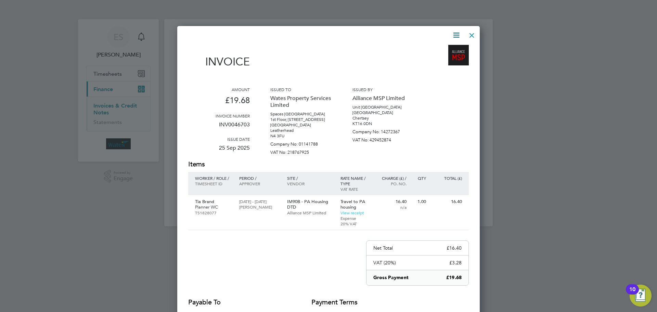
click at [455, 35] on icon at bounding box center [456, 35] width 9 height 9
click at [448, 48] on li "Download Invoice" at bounding box center [435, 52] width 47 height 10
click at [453, 37] on icon at bounding box center [456, 35] width 9 height 9
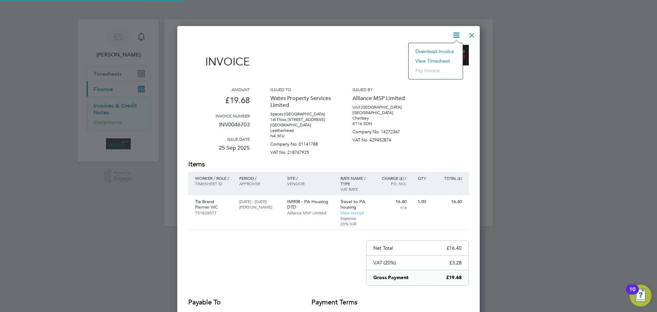
click at [443, 58] on li "View timesheet" at bounding box center [435, 61] width 47 height 10
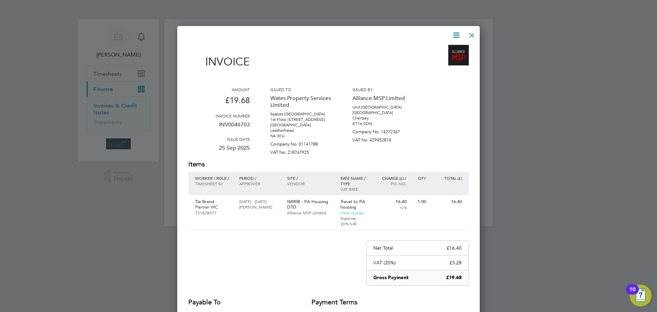
click at [471, 37] on div at bounding box center [472, 33] width 12 height 12
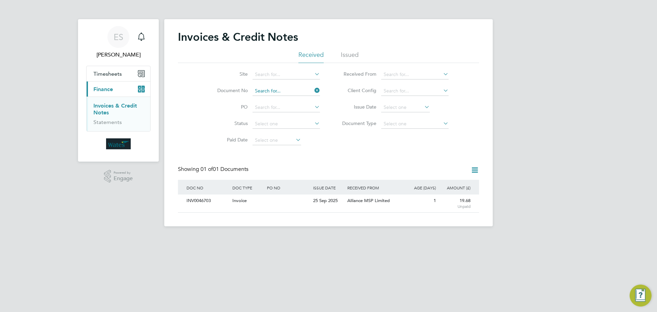
click at [305, 91] on input at bounding box center [286, 91] width 67 height 10
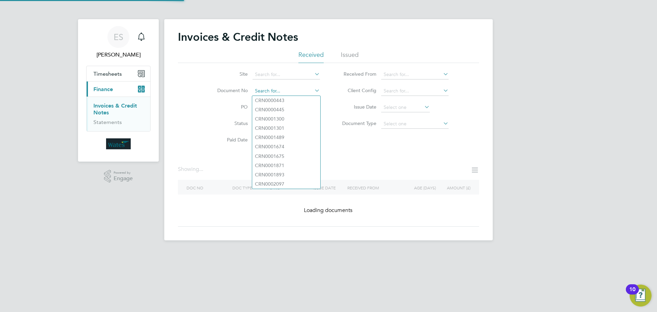
paste input "INV0046704"
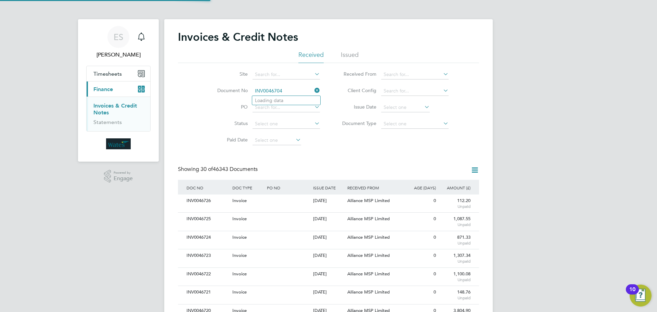
scroll to position [13, 58]
type input "INV0046704"
click at [297, 96] on li "INV0046704" at bounding box center [286, 100] width 68 height 9
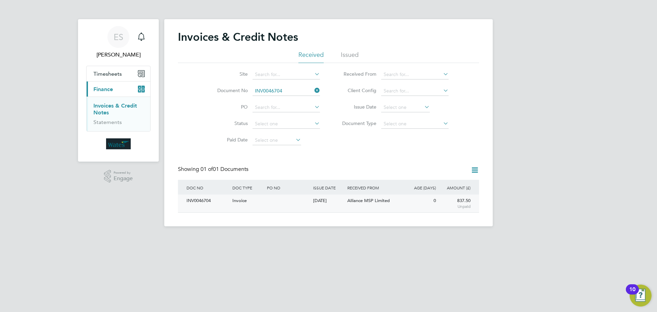
click at [201, 199] on div "INV0046704" at bounding box center [208, 200] width 46 height 13
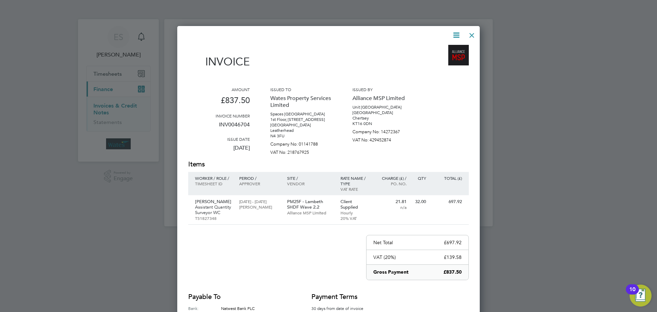
click at [458, 31] on icon at bounding box center [456, 35] width 9 height 9
click at [444, 50] on li "Download Invoice" at bounding box center [435, 52] width 47 height 10
click at [454, 36] on icon at bounding box center [456, 35] width 9 height 9
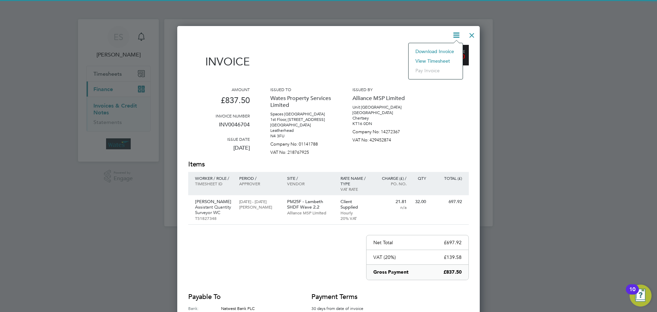
click at [433, 56] on li "View timesheet" at bounding box center [435, 61] width 47 height 10
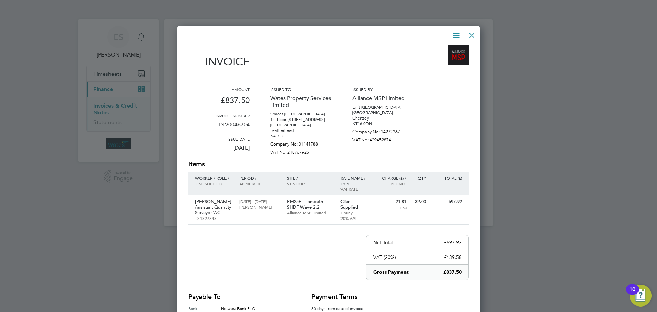
click at [470, 31] on div at bounding box center [472, 33] width 12 height 12
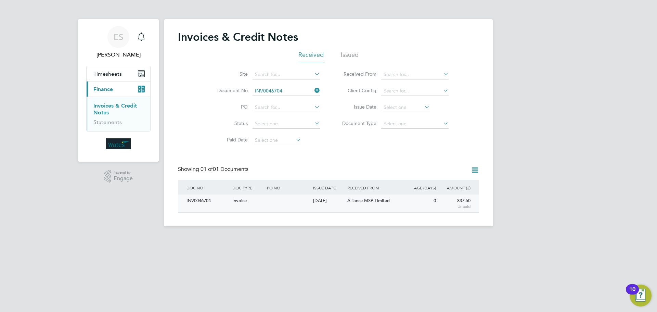
click at [228, 202] on div "INV0046704" at bounding box center [208, 200] width 46 height 13
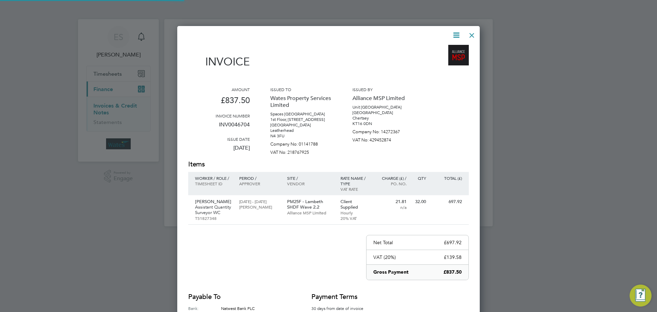
scroll to position [341, 303]
click at [458, 33] on icon at bounding box center [456, 35] width 9 height 9
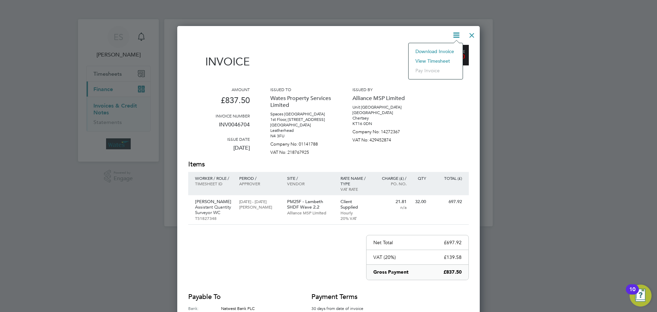
click at [449, 50] on li "Download Invoice" at bounding box center [435, 52] width 47 height 10
click at [458, 32] on icon at bounding box center [456, 35] width 9 height 9
click at [433, 60] on li "View timesheet" at bounding box center [435, 61] width 47 height 10
click at [471, 33] on div at bounding box center [472, 33] width 12 height 12
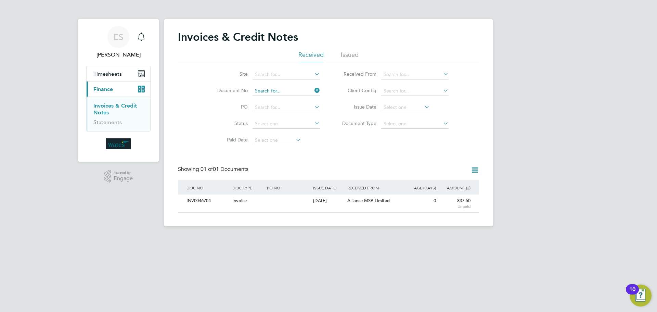
click at [292, 89] on input at bounding box center [286, 91] width 67 height 10
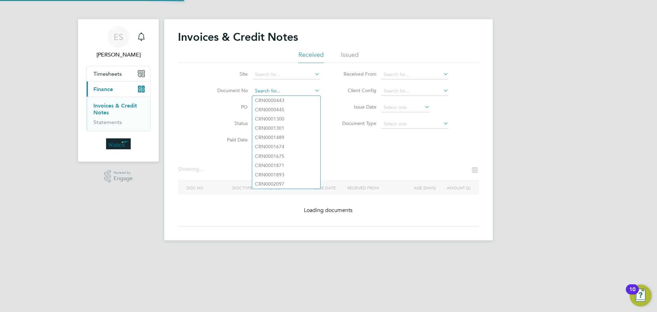
paste input "INV0046705"
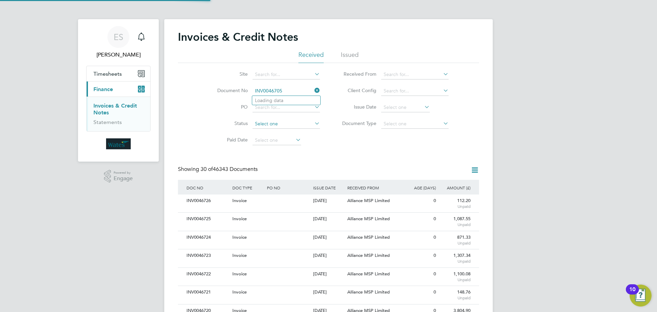
scroll to position [13, 47]
type input "INV0046705"
click at [292, 99] on li "INV0046705" at bounding box center [286, 100] width 68 height 9
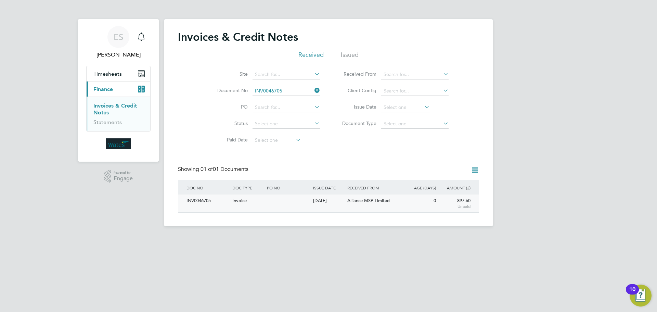
click at [196, 205] on div "INV0046705" at bounding box center [208, 200] width 46 height 13
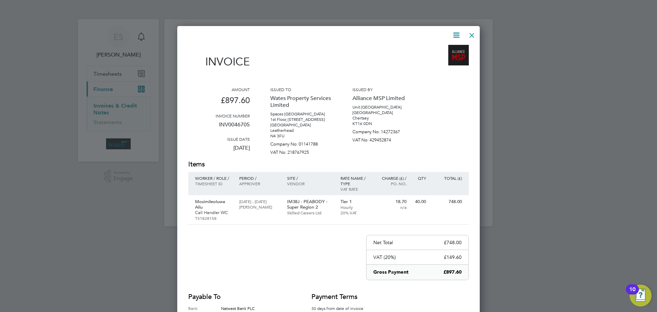
click at [458, 33] on icon at bounding box center [456, 35] width 9 height 9
click at [447, 50] on li "Download Invoice" at bounding box center [435, 52] width 47 height 10
drag, startPoint x: 454, startPoint y: 33, endPoint x: 452, endPoint y: 39, distance: 6.6
click at [454, 33] on icon at bounding box center [456, 35] width 9 height 9
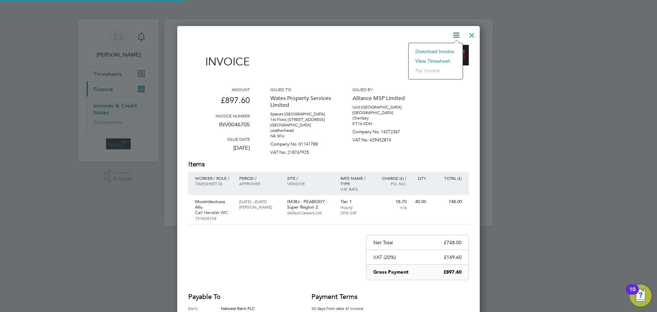
click at [437, 59] on li "View timesheet" at bounding box center [435, 61] width 47 height 10
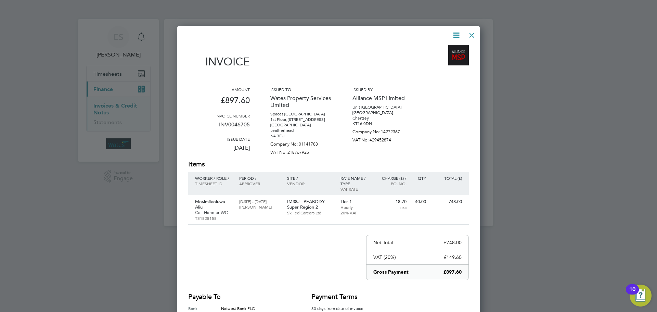
click at [470, 36] on div at bounding box center [472, 33] width 12 height 12
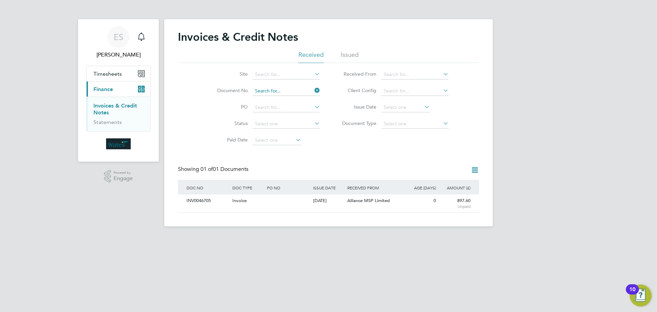
click at [276, 89] on input at bounding box center [286, 91] width 67 height 10
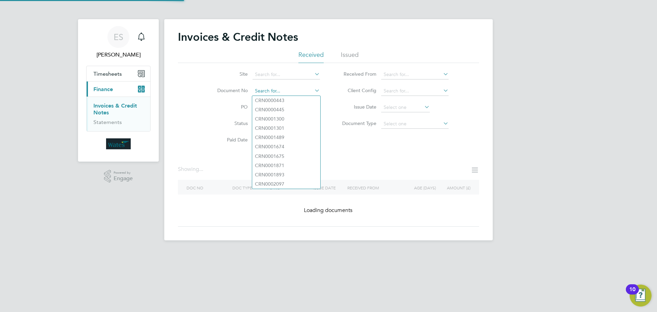
paste input "INV0046706"
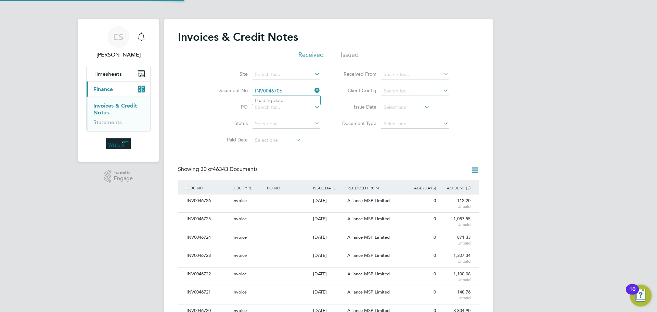
scroll to position [13, 47]
type input "INV0046706"
click at [276, 102] on b "INV0046706" at bounding box center [268, 101] width 27 height 6
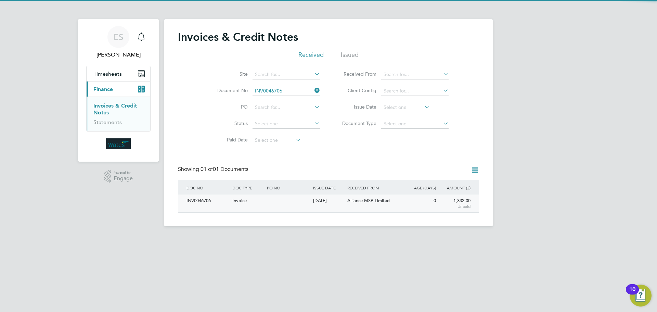
click at [231, 199] on div "Invoice" at bounding box center [248, 200] width 35 height 13
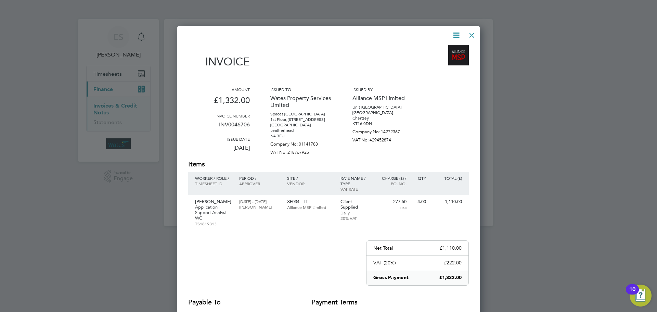
click at [455, 35] on icon at bounding box center [456, 35] width 9 height 9
click at [449, 49] on li "Download Invoice" at bounding box center [435, 52] width 47 height 10
click at [453, 35] on icon at bounding box center [456, 35] width 9 height 9
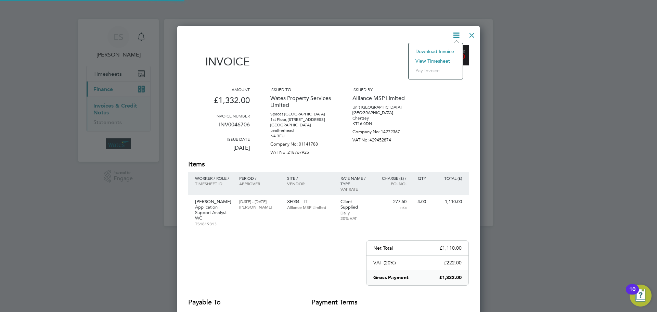
click at [434, 56] on li "View timesheet" at bounding box center [435, 61] width 47 height 10
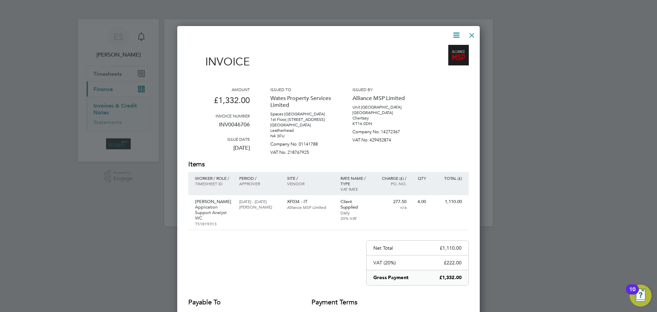
click at [472, 30] on div at bounding box center [472, 33] width 12 height 12
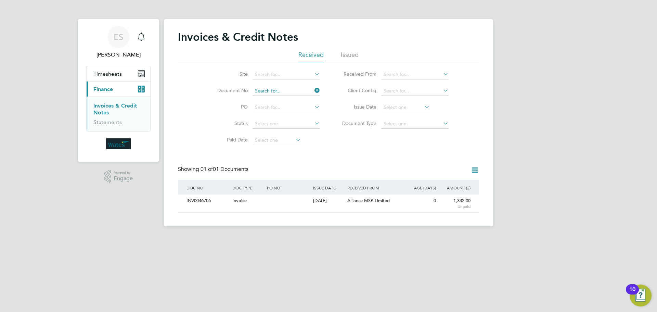
click at [284, 88] on input at bounding box center [286, 91] width 67 height 10
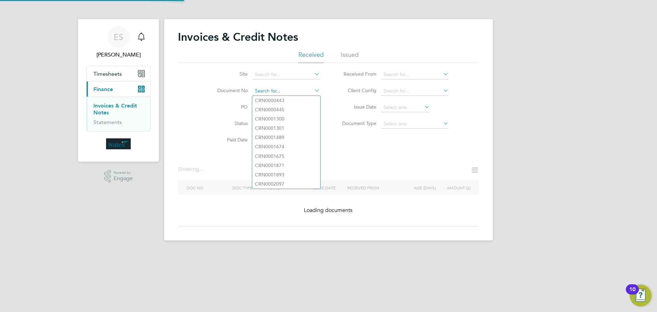
paste input "INV0046707"
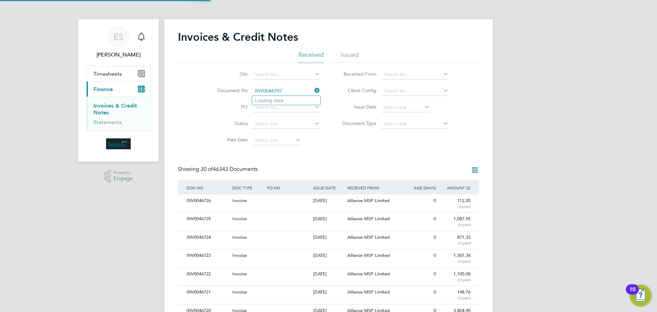
scroll to position [13, 47]
type input "INV0046707"
click at [291, 99] on li "INV0046707" at bounding box center [286, 100] width 68 height 9
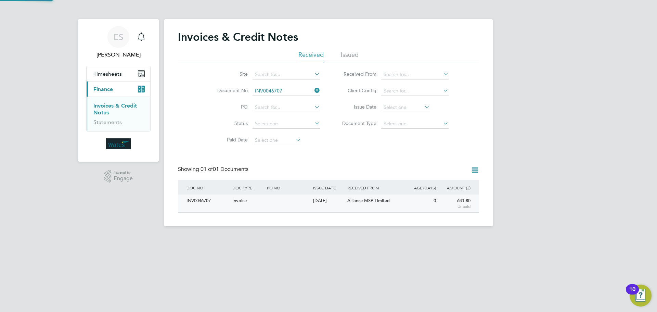
click at [205, 204] on div "INV0046707" at bounding box center [208, 200] width 46 height 13
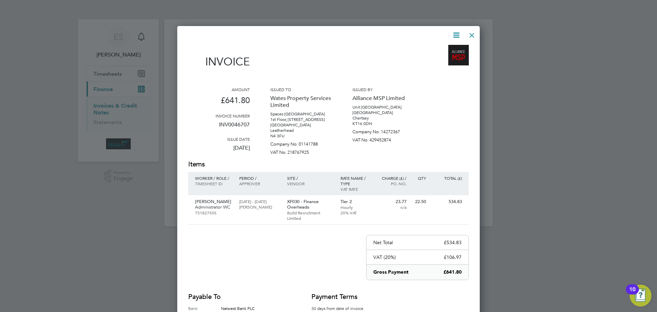
click at [454, 33] on icon at bounding box center [456, 35] width 9 height 9
click at [445, 48] on li "Download Invoice" at bounding box center [435, 52] width 47 height 10
click at [456, 32] on icon at bounding box center [456, 35] width 9 height 9
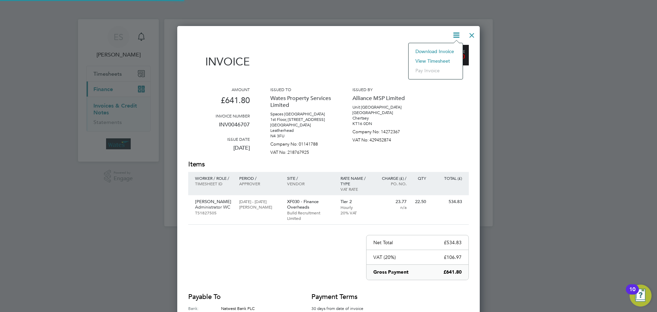
click at [435, 59] on li "View timesheet" at bounding box center [435, 61] width 47 height 10
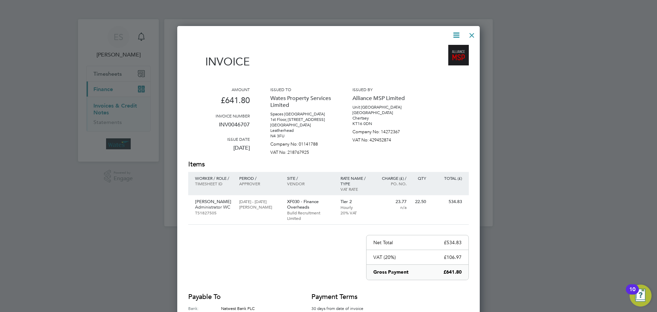
click at [475, 30] on div at bounding box center [472, 33] width 12 height 12
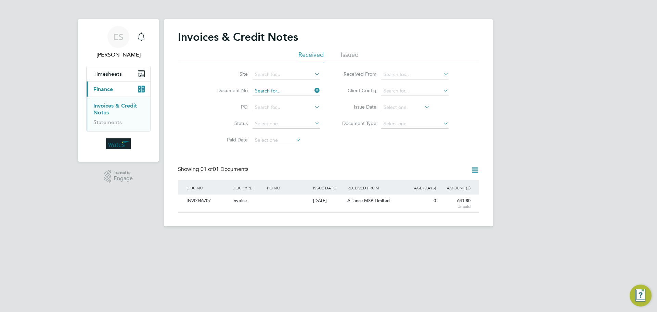
click at [291, 89] on input at bounding box center [286, 91] width 67 height 10
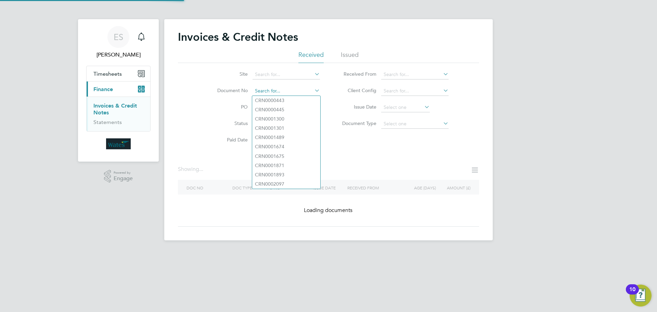
paste input "INV0046708"
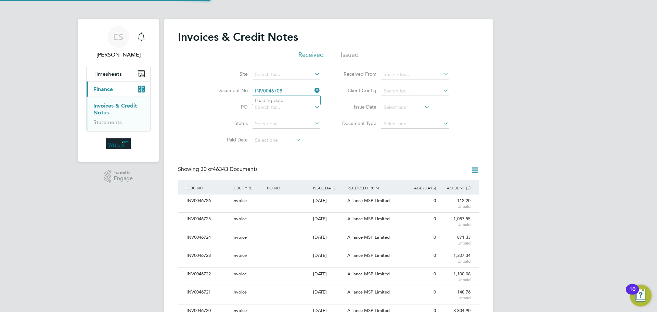
scroll to position [13, 58]
type input "INV0046708"
click at [272, 98] on b "INV0046708" at bounding box center [268, 101] width 27 height 6
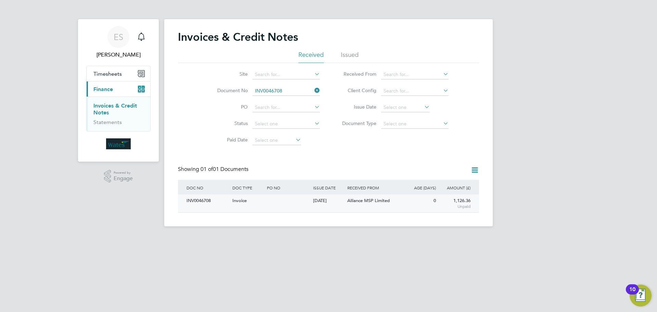
click at [196, 205] on div "INV0046708" at bounding box center [208, 200] width 46 height 13
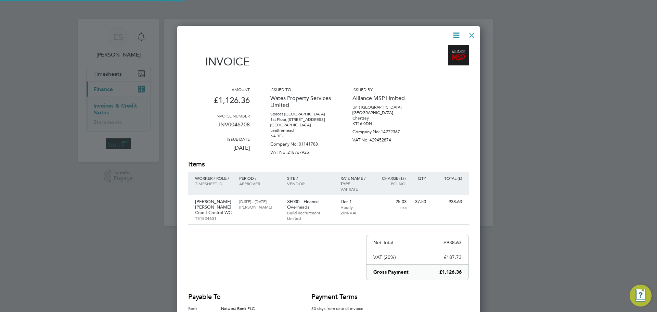
scroll to position [341, 303]
click at [454, 31] on icon at bounding box center [456, 35] width 9 height 9
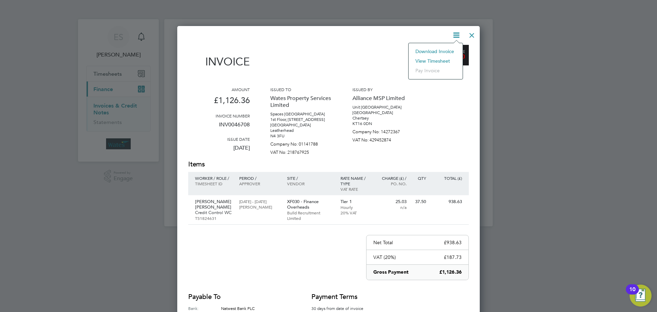
click at [449, 50] on li "Download Invoice" at bounding box center [435, 52] width 47 height 10
click at [454, 36] on icon at bounding box center [456, 35] width 9 height 9
click at [443, 60] on li "View timesheet" at bounding box center [435, 61] width 47 height 10
click at [469, 35] on div at bounding box center [472, 33] width 12 height 12
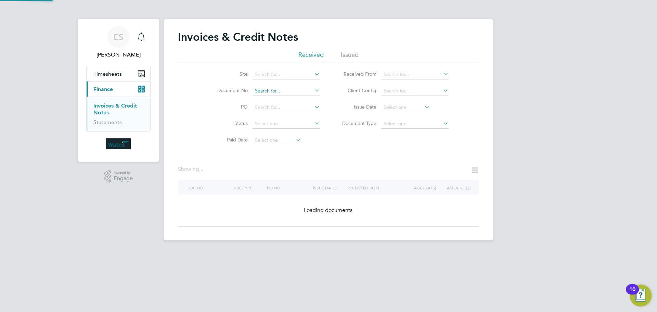
click at [299, 93] on input at bounding box center [286, 91] width 67 height 10
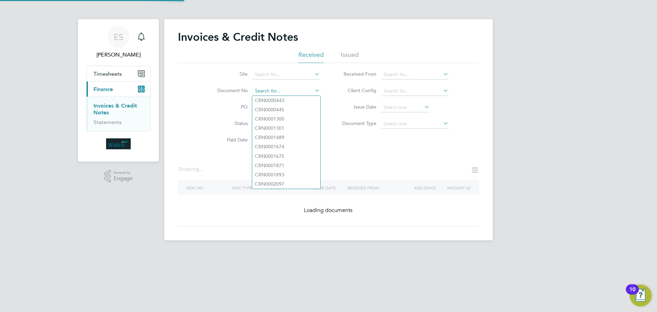
paste input "INV0046709"
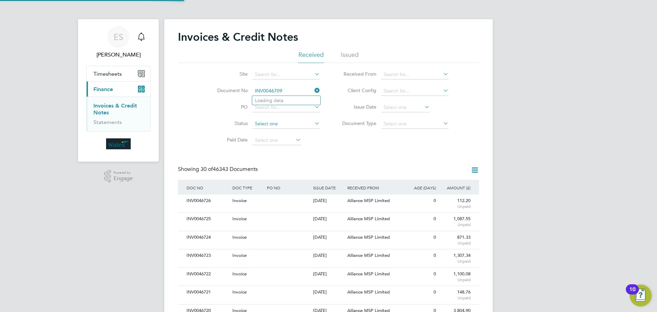
scroll to position [13, 58]
type input "INV0046709"
click at [271, 101] on b "INV0046709" at bounding box center [268, 101] width 27 height 6
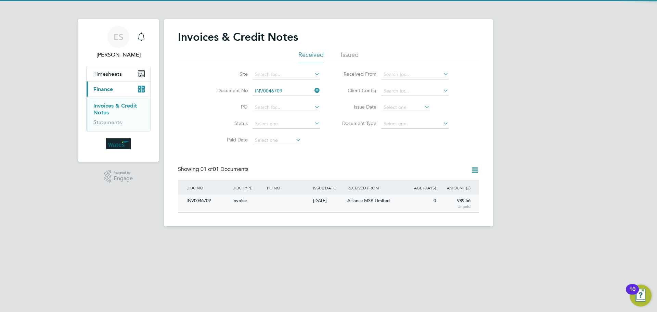
click at [204, 200] on div "INV0046709" at bounding box center [208, 200] width 46 height 13
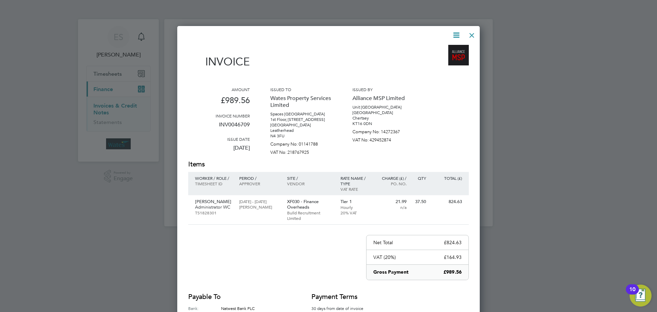
click at [454, 31] on icon at bounding box center [456, 35] width 9 height 9
click at [449, 50] on li "Download Invoice" at bounding box center [435, 52] width 47 height 10
drag, startPoint x: 458, startPoint y: 34, endPoint x: 449, endPoint y: 58, distance: 26.4
click at [458, 34] on icon at bounding box center [456, 35] width 9 height 9
click at [441, 60] on li "View timesheet" at bounding box center [435, 61] width 47 height 10
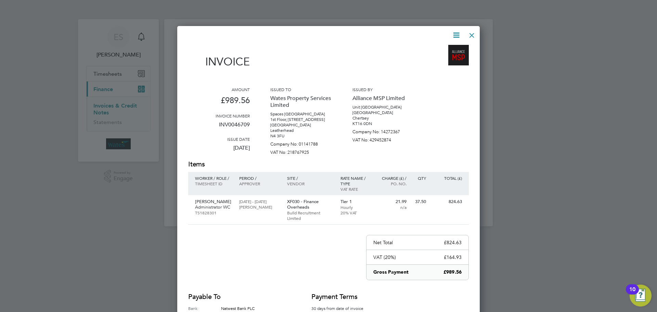
click at [472, 36] on div at bounding box center [472, 33] width 12 height 12
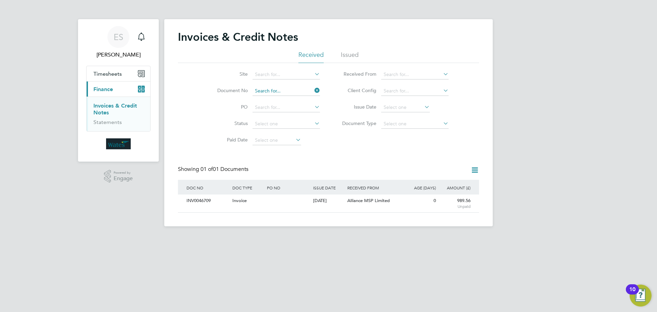
click at [284, 94] on input at bounding box center [286, 91] width 67 height 10
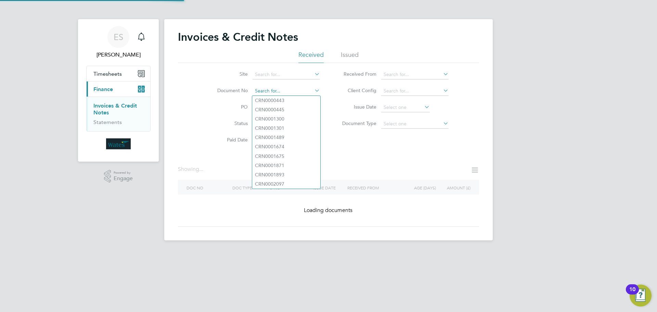
paste input "INV0046710"
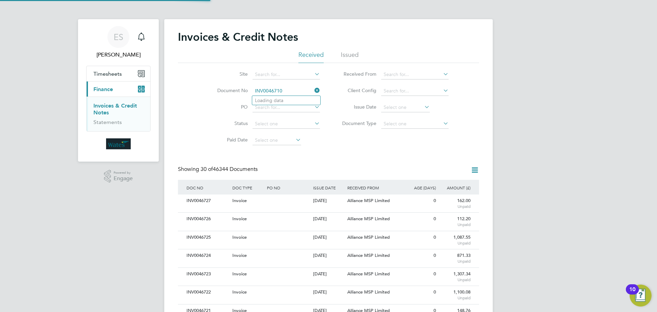
scroll to position [13, 58]
type input "INV0046710"
click at [293, 101] on li "INV0046710" at bounding box center [286, 100] width 68 height 9
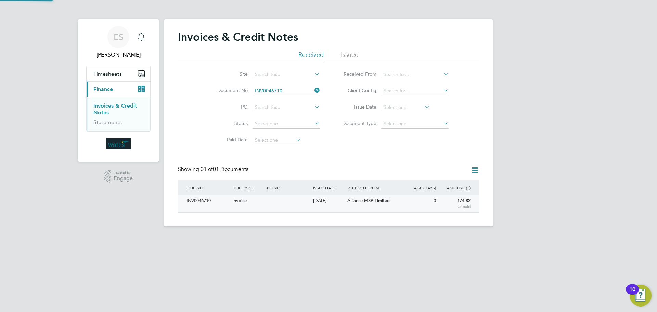
click at [217, 205] on div "INV0046710" at bounding box center [208, 200] width 46 height 13
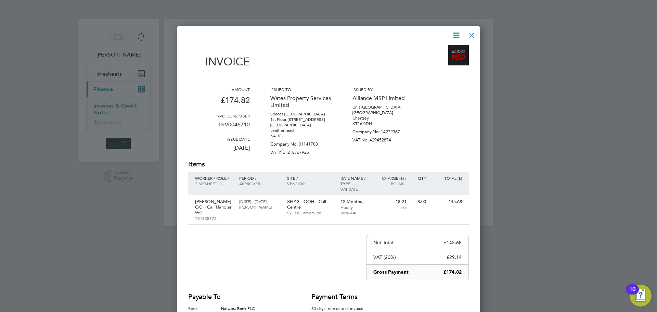
click at [454, 34] on icon at bounding box center [456, 35] width 9 height 9
click at [446, 49] on li "Download Invoice" at bounding box center [435, 52] width 47 height 10
click at [457, 31] on icon at bounding box center [456, 35] width 9 height 9
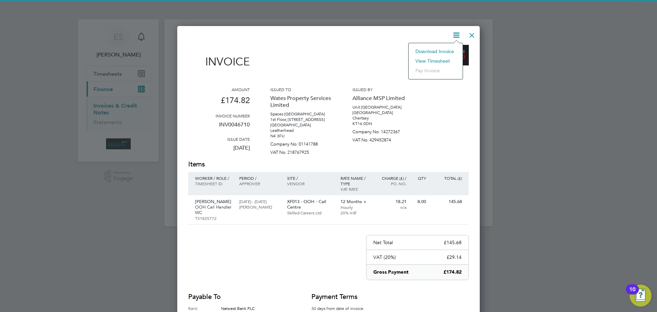
click at [429, 60] on li "View timesheet" at bounding box center [435, 61] width 47 height 10
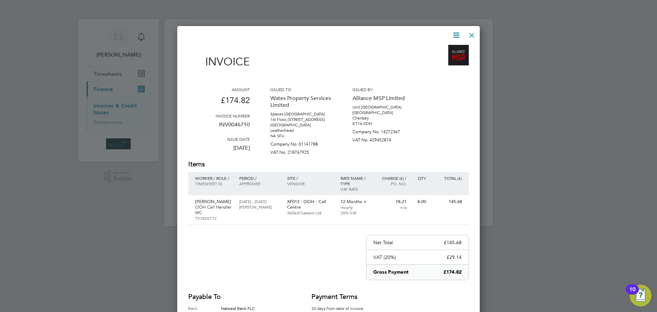
click at [471, 33] on div at bounding box center [472, 33] width 12 height 12
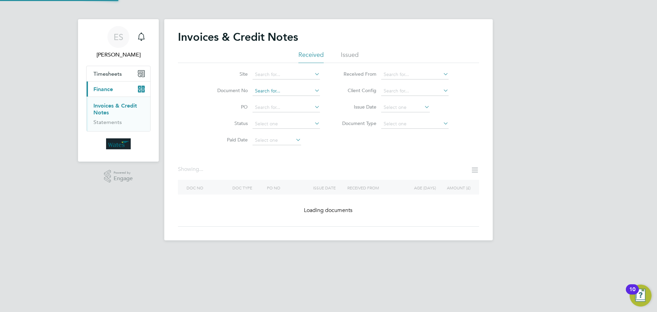
click at [268, 91] on input at bounding box center [286, 91] width 67 height 10
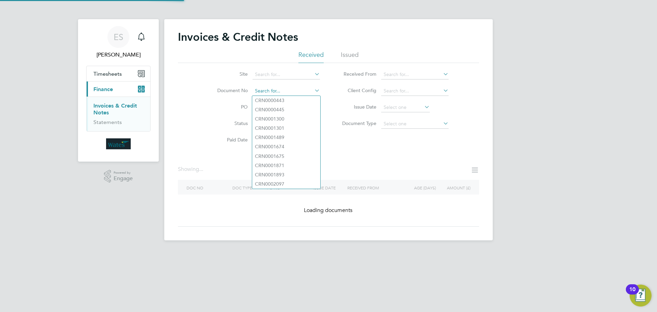
paste input "INV0046711"
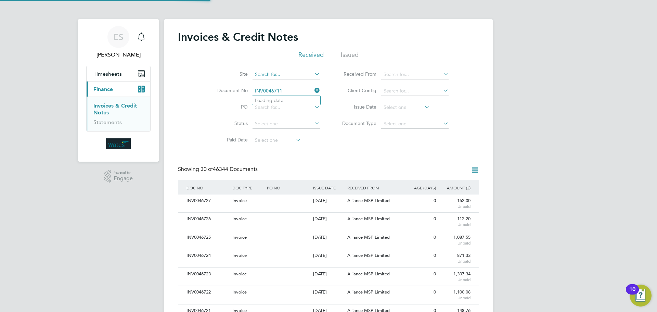
scroll to position [13, 47]
type input "INV0046711"
click at [270, 98] on b "INV0046711" at bounding box center [268, 101] width 27 height 6
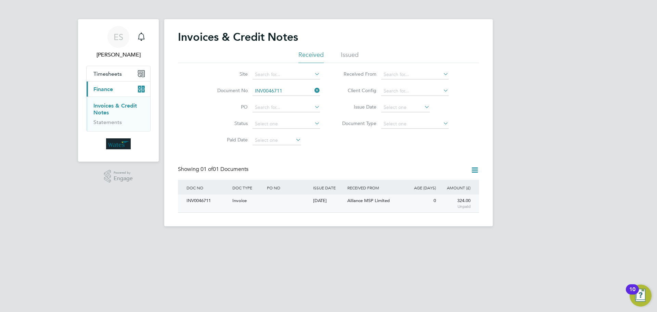
click at [192, 206] on div "INV0046711" at bounding box center [208, 200] width 46 height 13
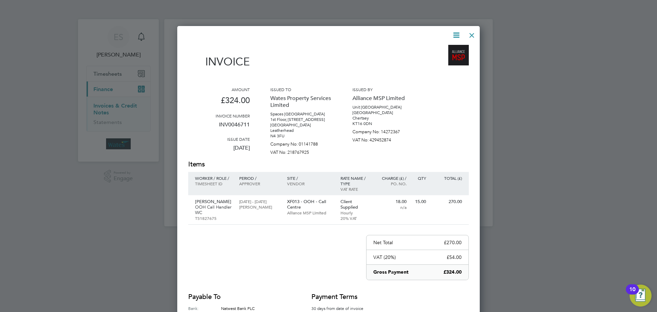
click at [453, 36] on icon at bounding box center [456, 35] width 9 height 9
click at [445, 50] on li "Download Invoice" at bounding box center [435, 52] width 47 height 10
click at [454, 33] on icon at bounding box center [456, 35] width 9 height 9
click at [442, 59] on li "View timesheet" at bounding box center [435, 61] width 47 height 10
click at [475, 30] on div at bounding box center [472, 33] width 12 height 12
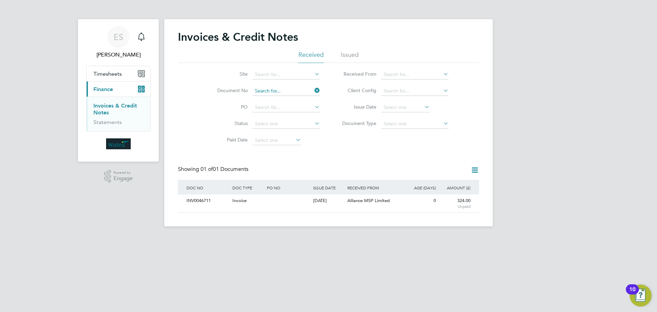
click at [294, 90] on input at bounding box center [286, 91] width 67 height 10
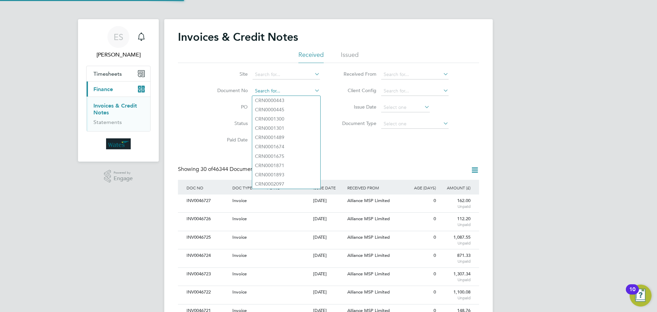
scroll to position [13, 58]
paste input "INV0046712"
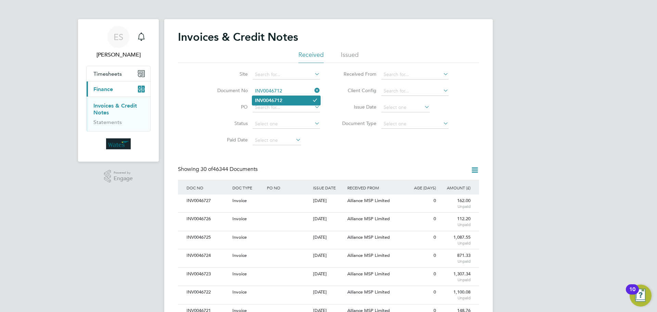
type input "INV0046712"
click at [274, 98] on b "INV0046712" at bounding box center [268, 101] width 27 height 6
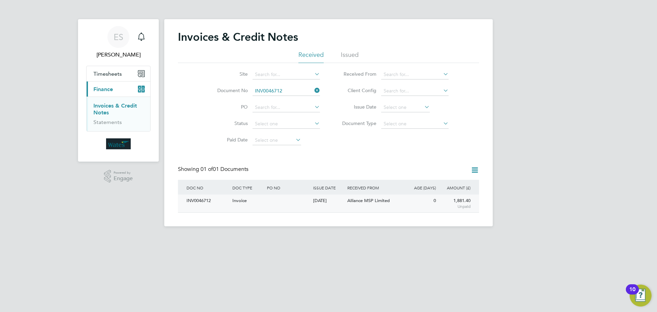
click at [196, 202] on div "INV0046712" at bounding box center [208, 200] width 46 height 13
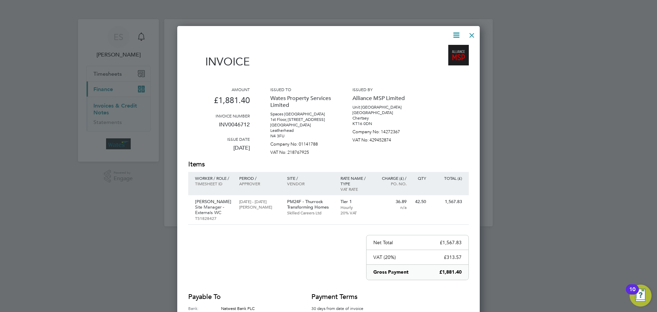
click at [453, 33] on icon at bounding box center [456, 35] width 9 height 9
click at [447, 48] on li "Download Invoice" at bounding box center [435, 52] width 47 height 10
click at [457, 31] on icon at bounding box center [456, 35] width 9 height 9
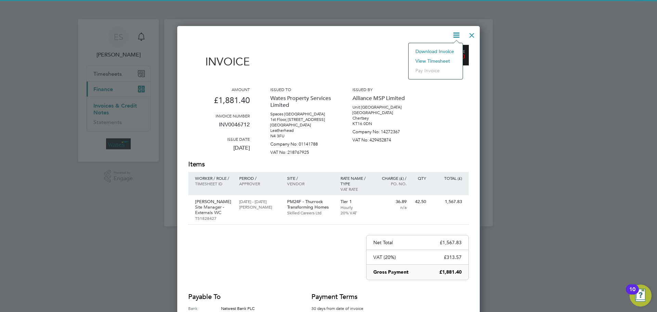
click at [428, 58] on li "View timesheet" at bounding box center [435, 61] width 47 height 10
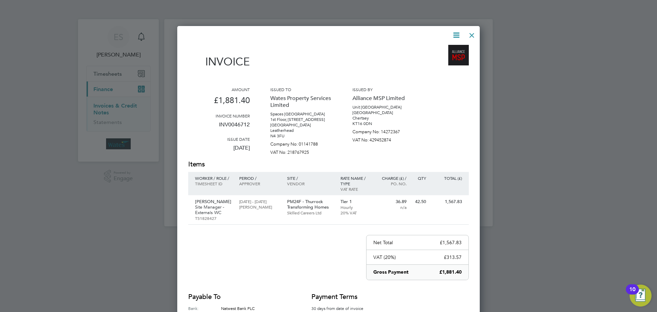
click at [473, 31] on div at bounding box center [472, 33] width 12 height 12
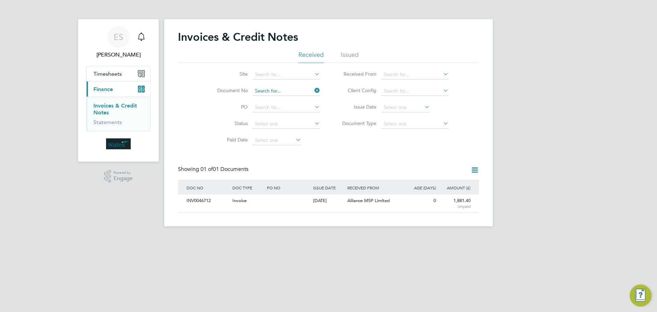
click at [296, 92] on input at bounding box center [286, 91] width 67 height 10
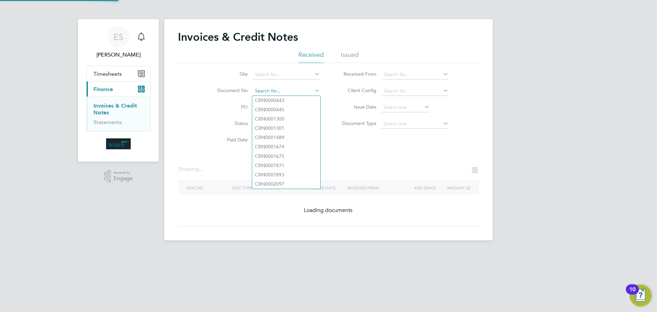
paste input "INV0046713"
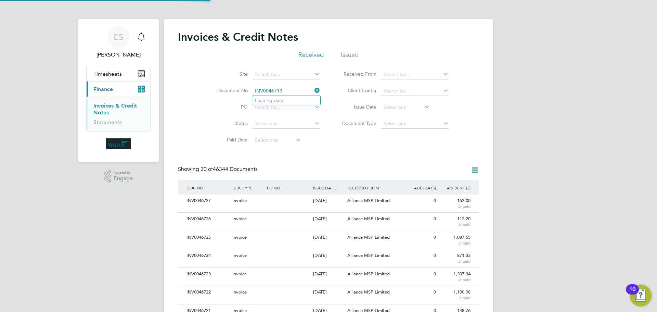
scroll to position [13, 58]
type input "INV0046713"
click at [267, 98] on b "INV0046713" at bounding box center [268, 101] width 27 height 6
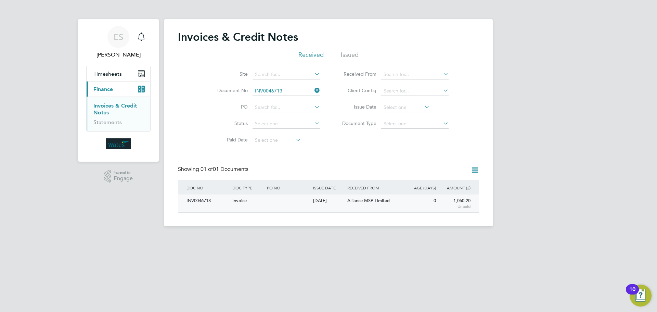
click at [212, 197] on div "INV0046713" at bounding box center [208, 200] width 46 height 13
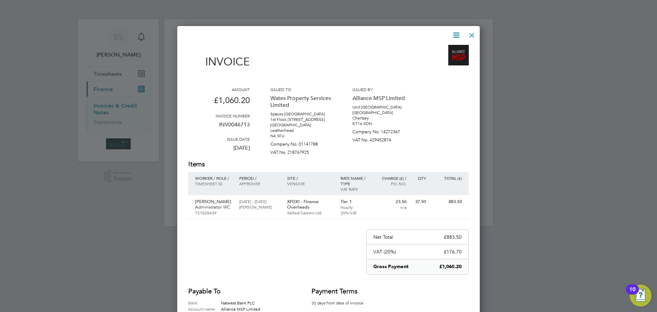
click at [457, 34] on icon at bounding box center [456, 35] width 9 height 9
click at [449, 48] on li "Download Invoice" at bounding box center [435, 52] width 47 height 10
click at [454, 31] on icon at bounding box center [456, 35] width 9 height 9
click at [434, 59] on li "View timesheet" at bounding box center [435, 61] width 47 height 10
click at [472, 31] on div at bounding box center [472, 33] width 12 height 12
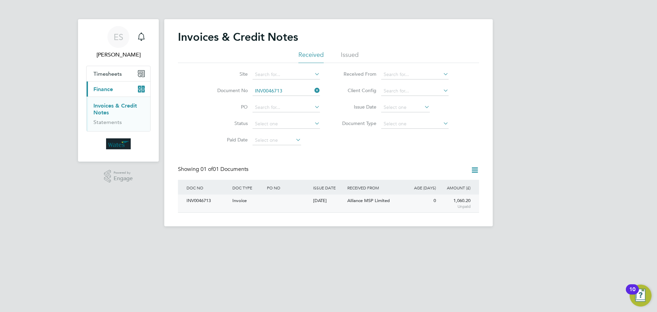
click at [209, 203] on div "INV0046713" at bounding box center [208, 200] width 46 height 13
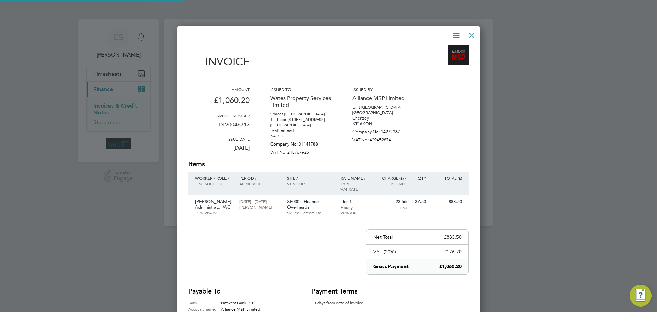
scroll to position [335, 303]
click at [476, 35] on div at bounding box center [472, 33] width 12 height 12
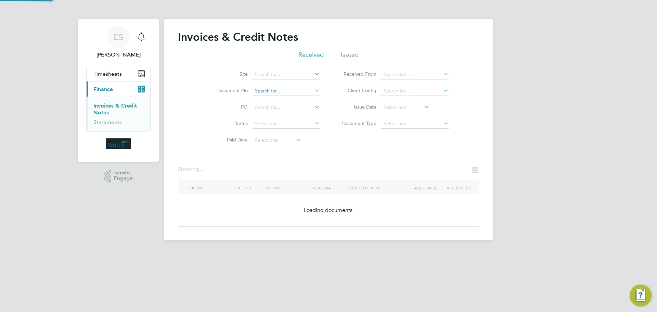
click at [299, 88] on input at bounding box center [286, 91] width 67 height 10
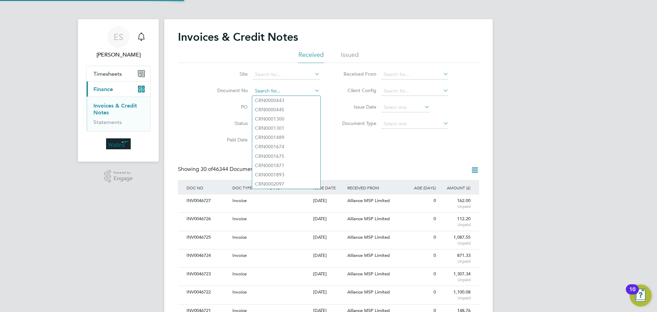
paste input "INV0046714"
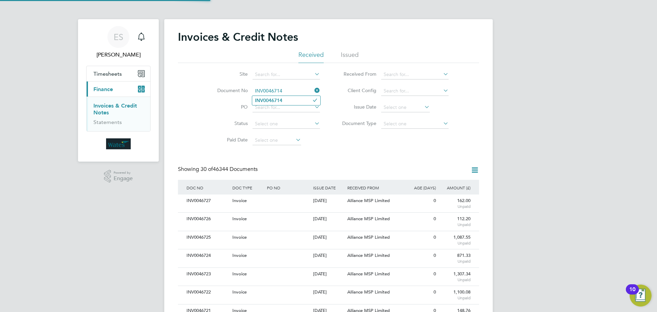
type input "INV0046714"
click at [291, 101] on li "INV0046714" at bounding box center [286, 100] width 68 height 9
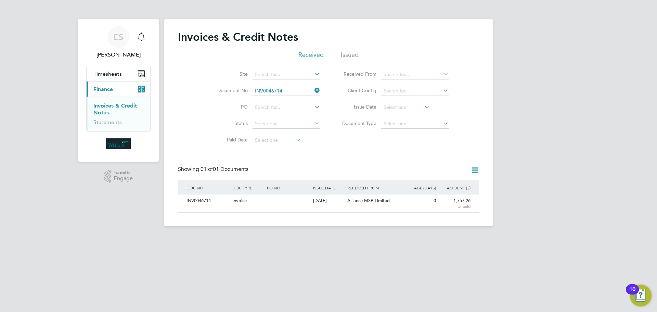
click at [214, 202] on div "INV0046714" at bounding box center [208, 200] width 46 height 13
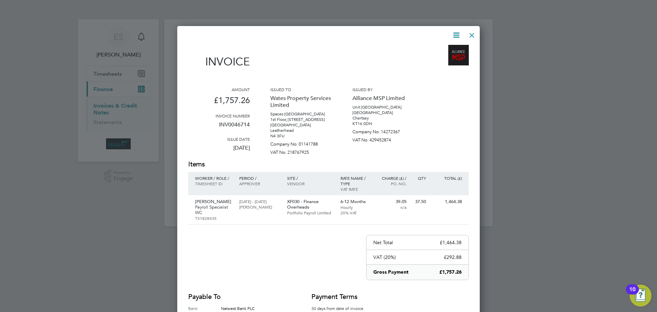
click at [455, 35] on icon at bounding box center [456, 35] width 9 height 9
click at [451, 47] on li "Download Invoice" at bounding box center [435, 52] width 47 height 10
click at [458, 31] on icon at bounding box center [456, 35] width 9 height 9
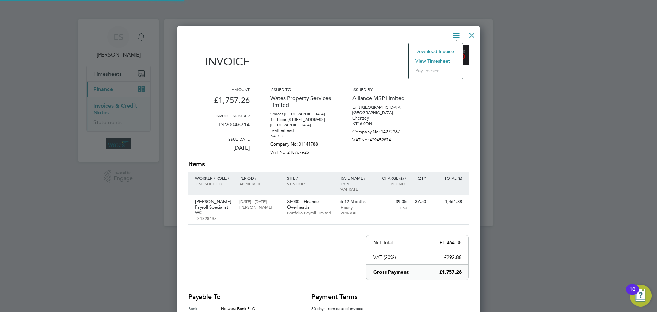
click at [441, 59] on li "View timesheet" at bounding box center [435, 61] width 47 height 10
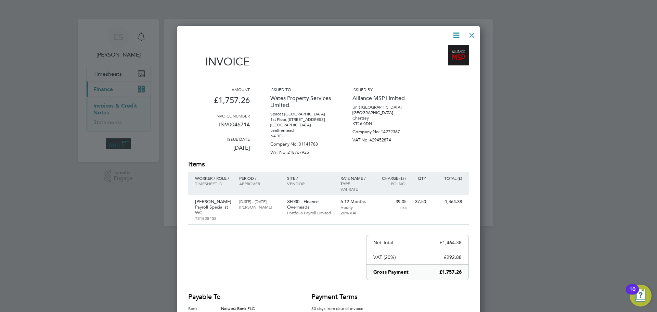
click at [474, 34] on div at bounding box center [472, 33] width 12 height 12
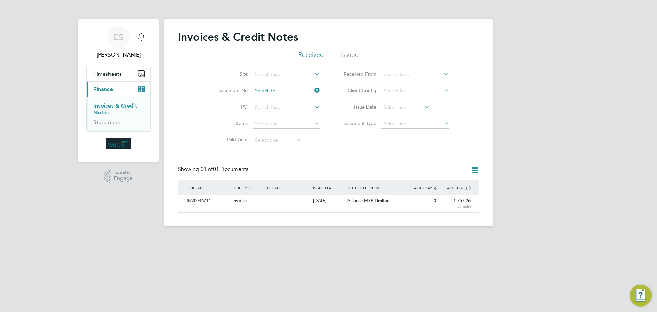
click at [264, 91] on input at bounding box center [286, 91] width 67 height 10
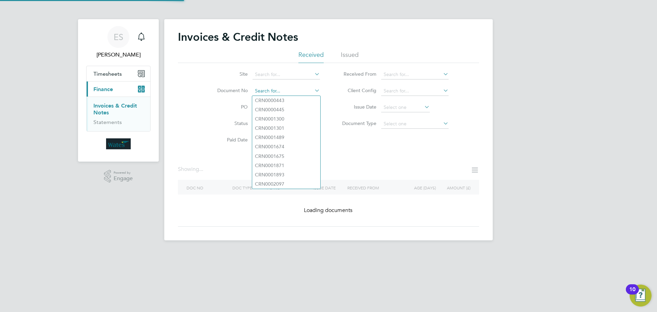
paste input "INV0046715"
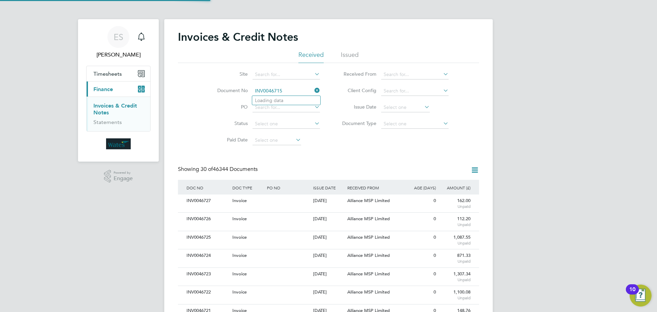
scroll to position [13, 47]
type input "INV0046715"
click at [289, 96] on li "INV0046715" at bounding box center [286, 100] width 68 height 9
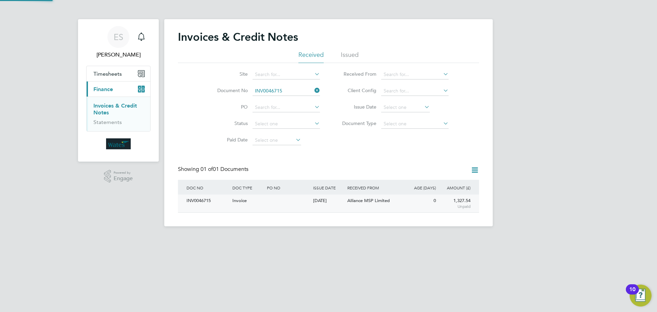
click at [203, 203] on div "INV0046715" at bounding box center [208, 200] width 46 height 13
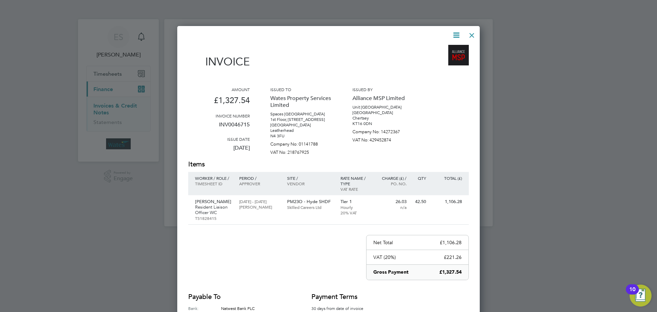
click at [456, 32] on icon at bounding box center [456, 35] width 9 height 9
click at [443, 50] on li "Download Invoice" at bounding box center [435, 52] width 47 height 10
drag, startPoint x: 456, startPoint y: 33, endPoint x: 454, endPoint y: 40, distance: 7.8
click at [456, 33] on icon at bounding box center [456, 35] width 9 height 9
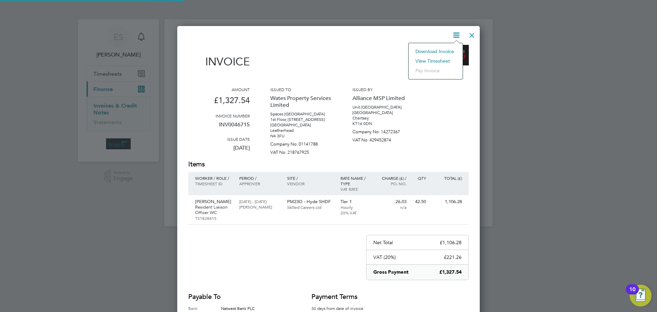
click at [442, 59] on li "View timesheet" at bounding box center [435, 61] width 47 height 10
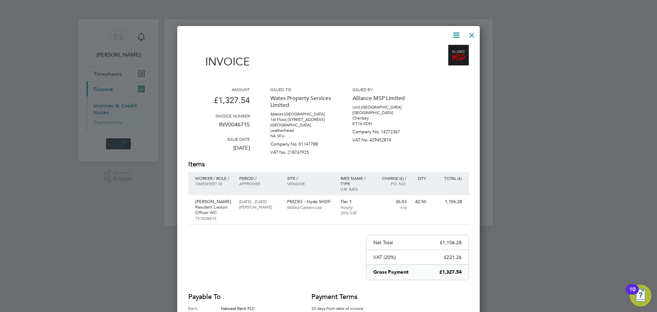
click at [474, 34] on div at bounding box center [472, 33] width 12 height 12
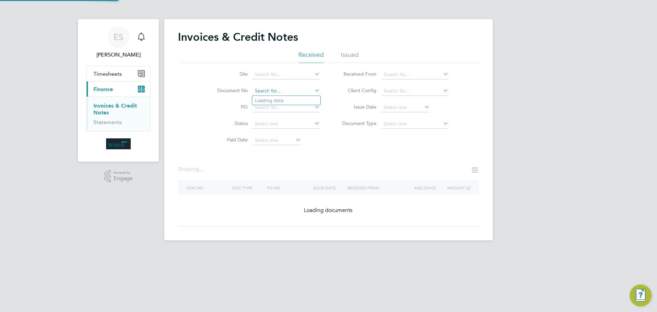
click at [306, 90] on input at bounding box center [286, 91] width 67 height 10
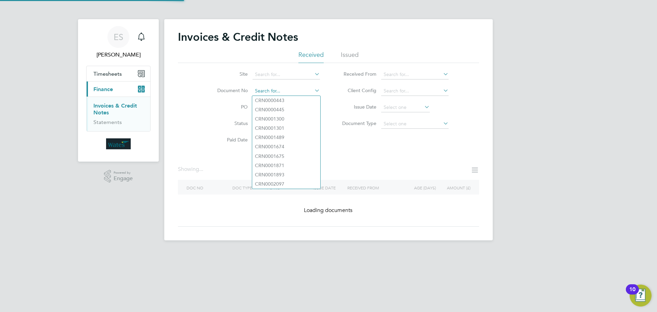
paste input "INV0046716"
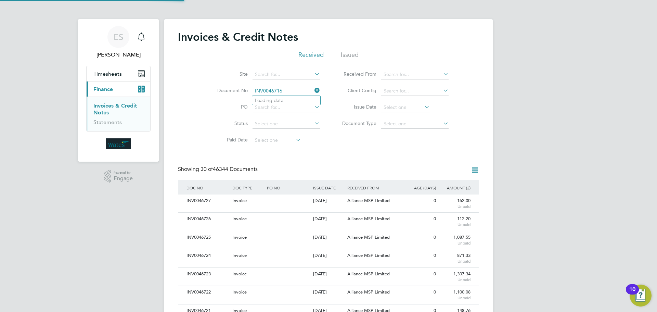
scroll to position [13, 58]
type input "INV0046716"
click at [272, 101] on b "INV0046716" at bounding box center [268, 101] width 27 height 6
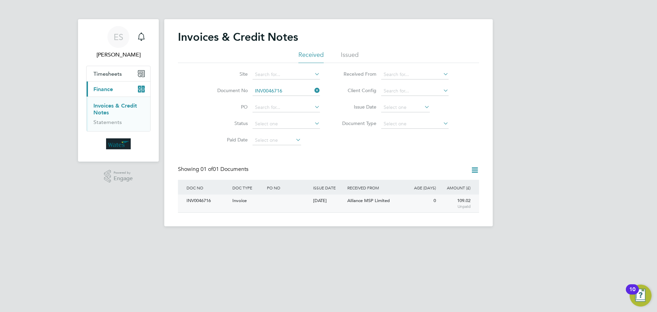
click at [189, 197] on div "INV0046716" at bounding box center [208, 200] width 46 height 13
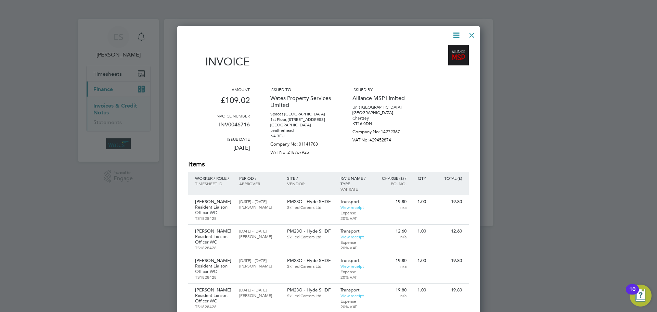
click at [454, 35] on icon at bounding box center [456, 35] width 9 height 9
click at [447, 48] on li "Download Invoice" at bounding box center [435, 52] width 47 height 10
click at [454, 38] on icon at bounding box center [456, 35] width 9 height 9
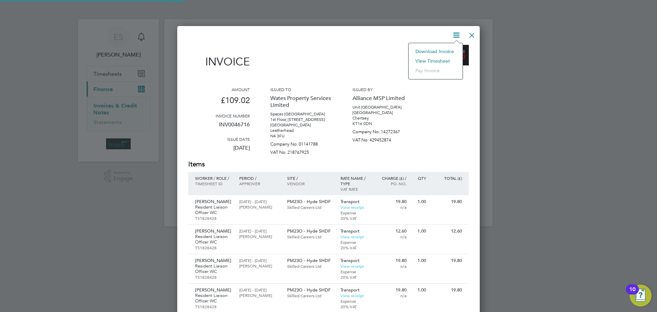
click at [432, 57] on li "View timesheet" at bounding box center [435, 61] width 47 height 10
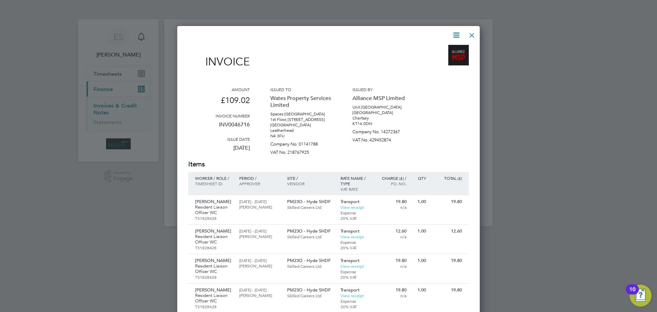
click at [470, 35] on div at bounding box center [472, 33] width 12 height 12
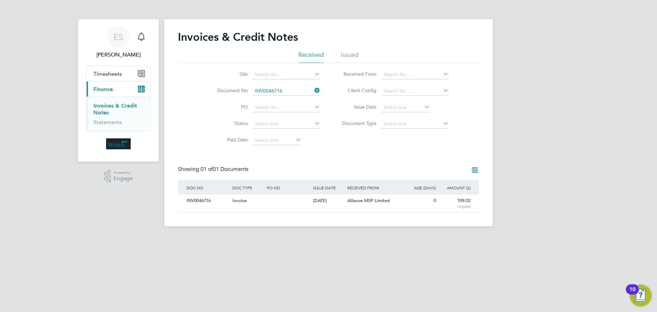
click at [313, 93] on icon at bounding box center [313, 91] width 0 height 10
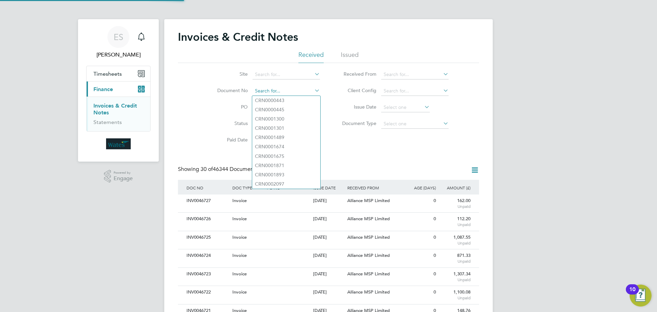
scroll to position [13, 47]
paste input "INV0046717"
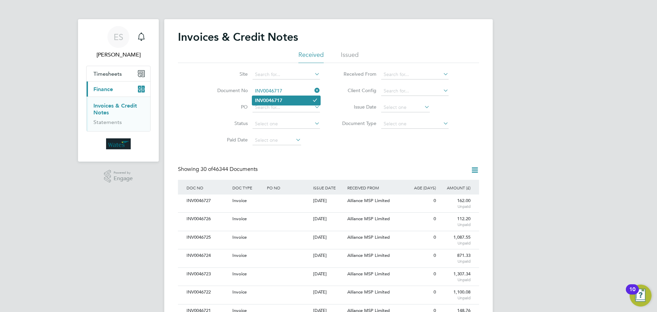
type input "INV0046717"
click at [278, 99] on b "INV0046717" at bounding box center [268, 101] width 27 height 6
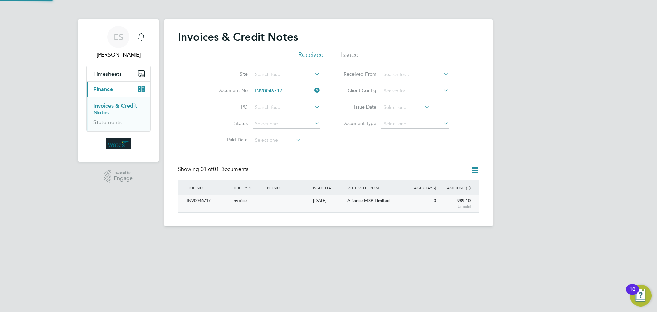
click at [211, 198] on div "INV0046717" at bounding box center [208, 200] width 46 height 13
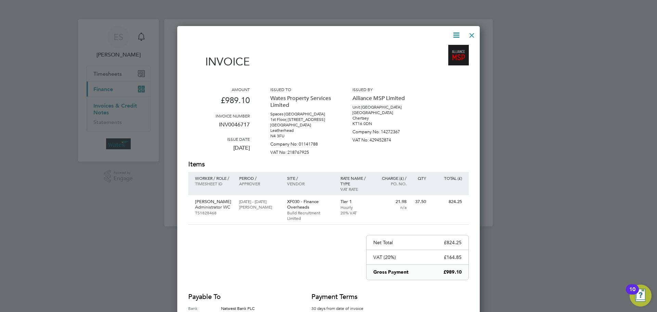
click at [459, 31] on icon at bounding box center [456, 35] width 9 height 9
click at [445, 49] on li "Download Invoice" at bounding box center [435, 52] width 47 height 10
click at [457, 31] on icon at bounding box center [456, 35] width 9 height 9
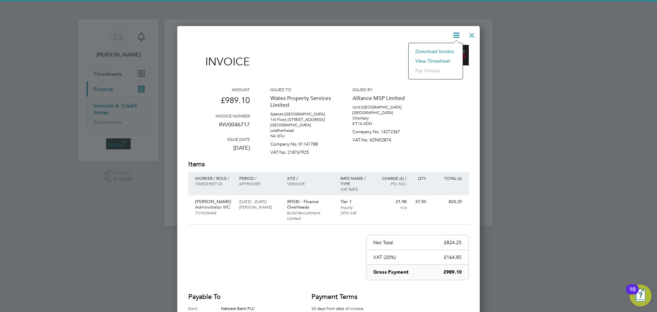
click at [444, 57] on li "View timesheet" at bounding box center [435, 61] width 47 height 10
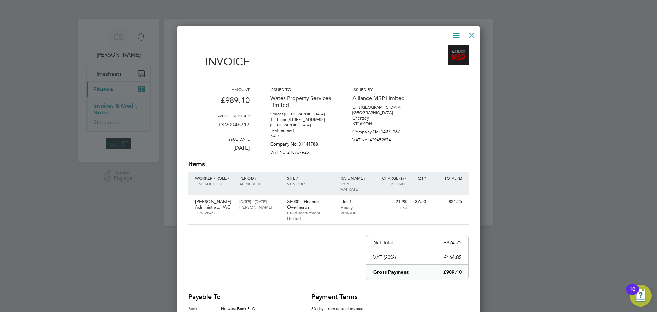
click at [471, 32] on div at bounding box center [472, 33] width 12 height 12
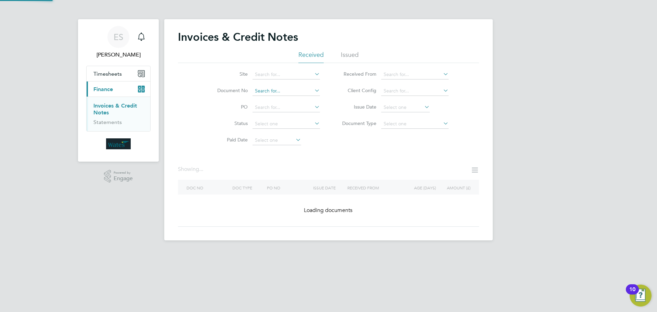
click at [280, 89] on input at bounding box center [286, 91] width 67 height 10
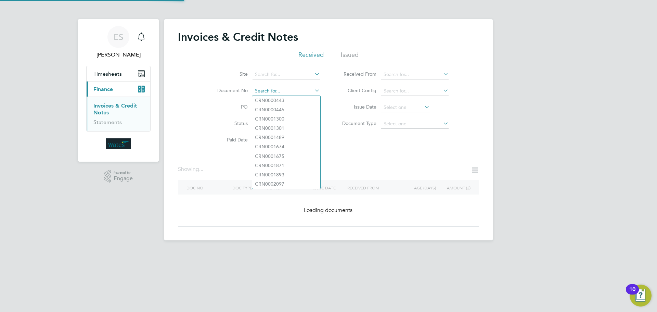
paste input "INV0046718"
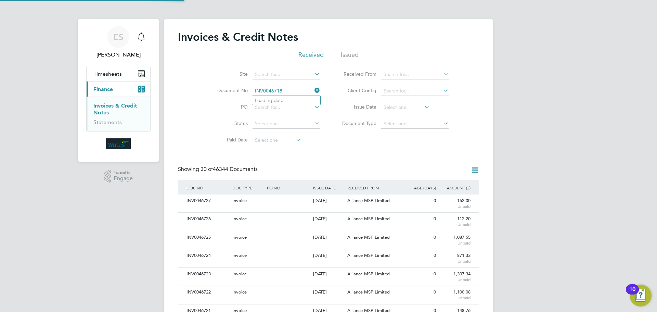
scroll to position [13, 47]
type input "INV0046718"
click at [276, 101] on b "INV0046718" at bounding box center [268, 101] width 27 height 6
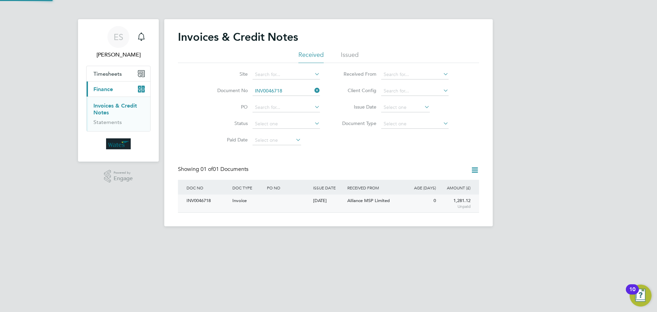
click at [199, 202] on div "INV0046718" at bounding box center [208, 200] width 46 height 13
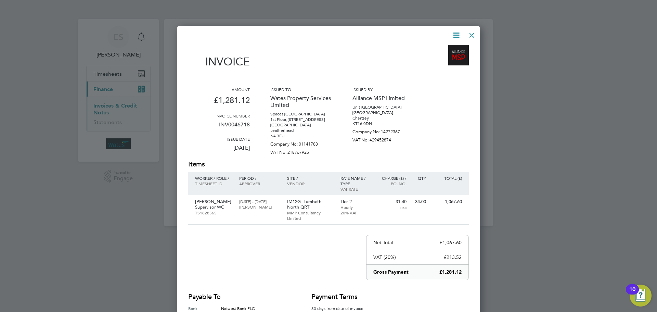
click at [452, 31] on icon at bounding box center [456, 35] width 9 height 9
click at [448, 48] on li "Download Invoice" at bounding box center [435, 52] width 47 height 10
click at [452, 34] on icon at bounding box center [456, 35] width 9 height 9
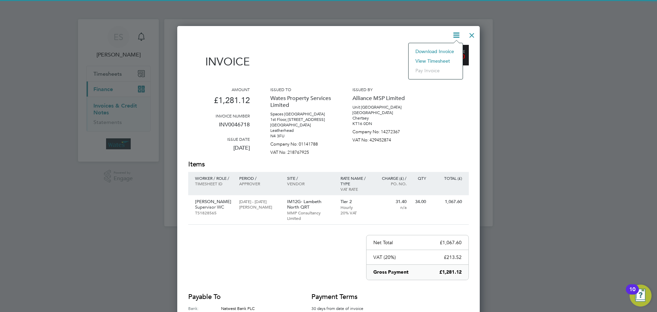
click at [449, 59] on li "View timesheet" at bounding box center [435, 61] width 47 height 10
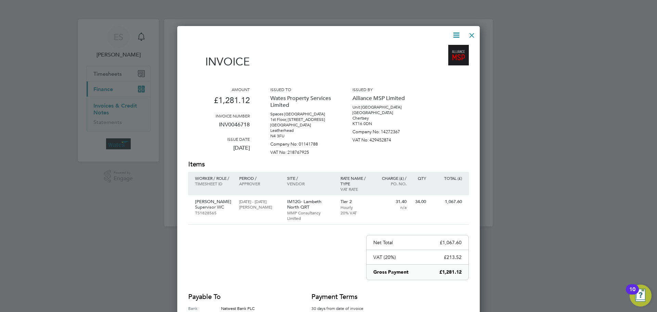
click at [471, 36] on div at bounding box center [472, 33] width 12 height 12
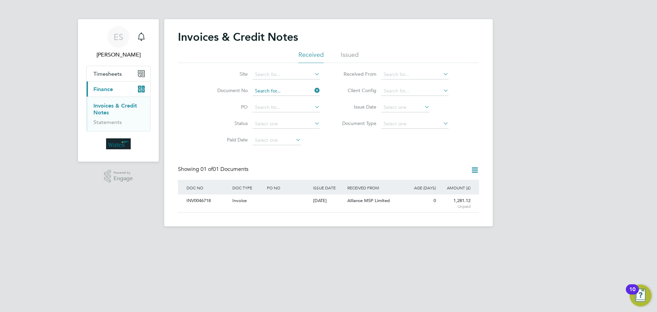
click at [294, 90] on input at bounding box center [286, 91] width 67 height 10
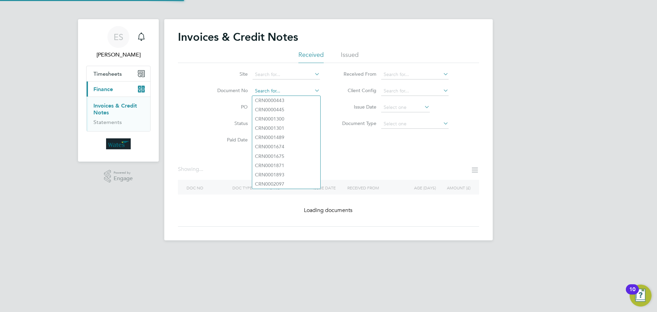
paste input "INV0046719"
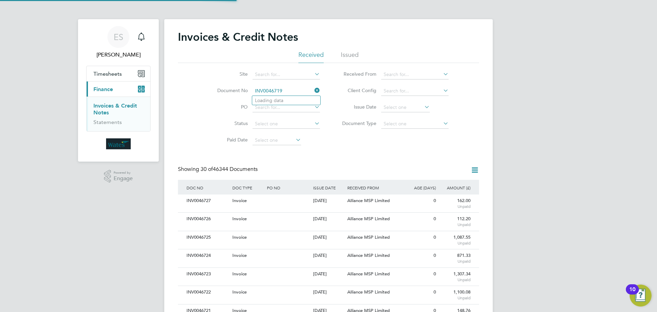
scroll to position [13, 47]
type input "INV0046719"
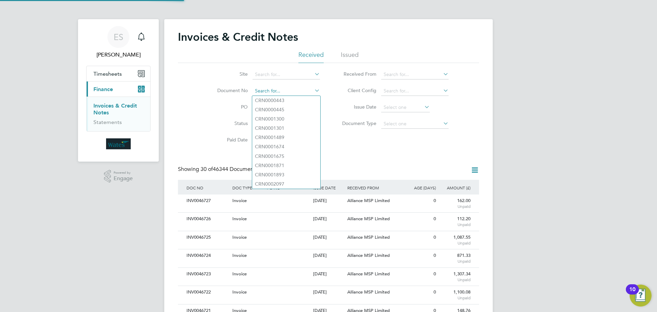
paste input "INV0046719"
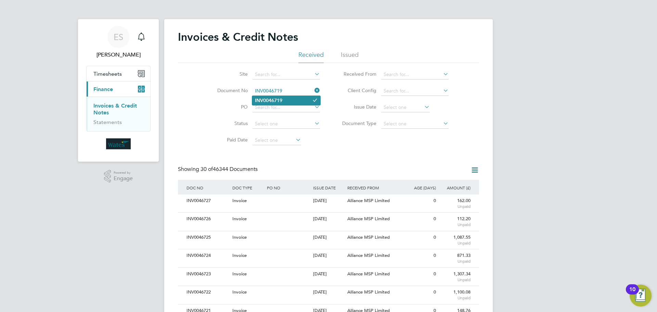
type input "INV0046719"
click at [297, 100] on li "INV0046719" at bounding box center [286, 100] width 68 height 9
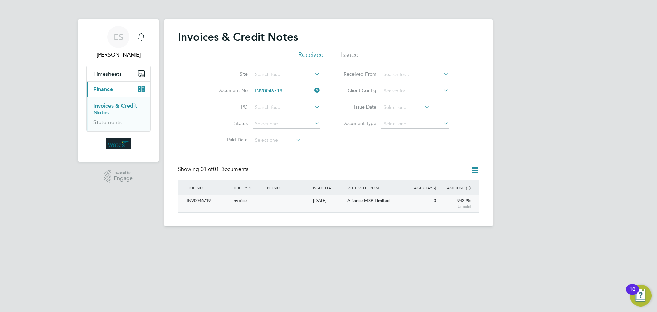
click at [208, 196] on div "INV0046719" at bounding box center [208, 200] width 46 height 13
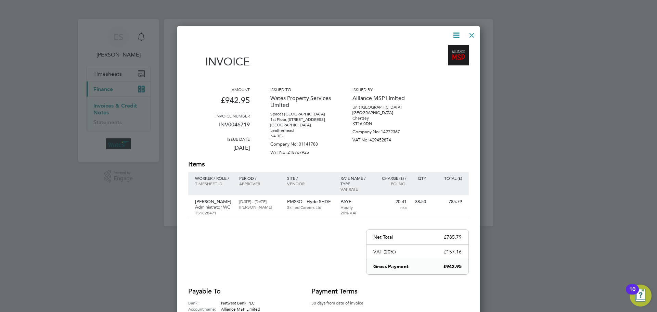
click at [456, 33] on icon at bounding box center [456, 35] width 9 height 9
click at [445, 48] on li "Download Invoice" at bounding box center [435, 52] width 47 height 10
click at [457, 31] on icon at bounding box center [456, 35] width 9 height 9
click at [437, 58] on li "View timesheet" at bounding box center [435, 61] width 47 height 10
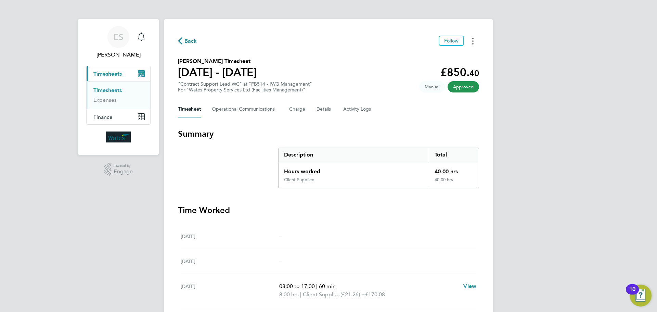
click at [471, 39] on button "Timesheets Menu" at bounding box center [473, 41] width 12 height 11
click at [455, 55] on link "Download timesheet" at bounding box center [438, 56] width 82 height 14
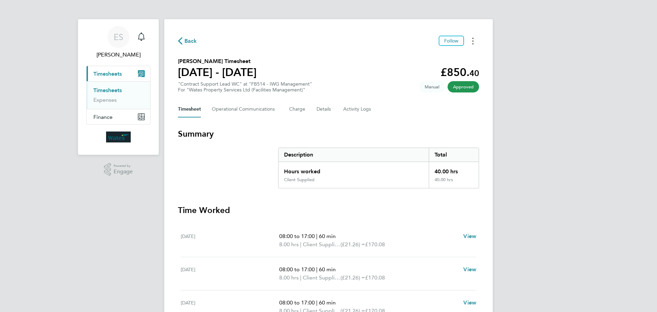
click at [473, 42] on icon "Timesheets Menu" at bounding box center [472, 41] width 1 height 7
click at [448, 57] on link "Download timesheet" at bounding box center [438, 56] width 82 height 14
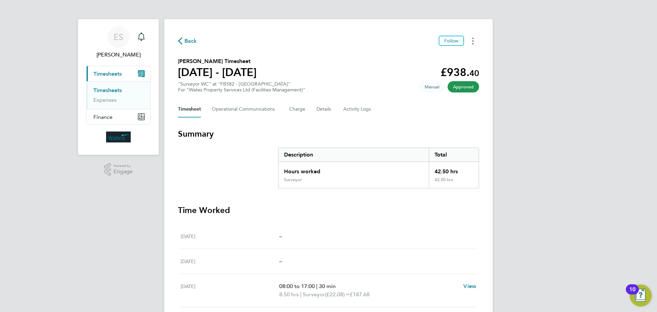
click at [472, 42] on icon "Timesheets Menu" at bounding box center [472, 41] width 1 height 7
click at [456, 54] on link "Download timesheet" at bounding box center [438, 56] width 82 height 14
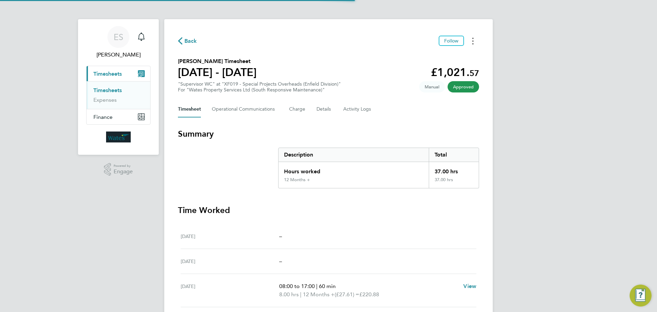
click at [475, 40] on button "Timesheets Menu" at bounding box center [473, 41] width 12 height 11
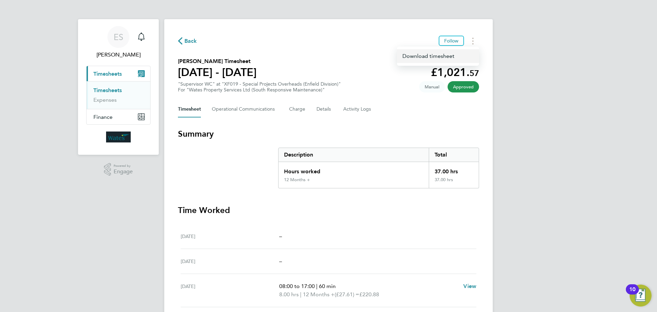
click at [452, 56] on link "Download timesheet" at bounding box center [438, 56] width 82 height 14
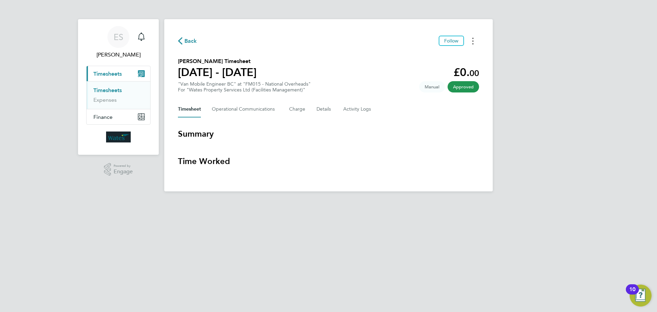
click at [471, 41] on button "Timesheets Menu" at bounding box center [473, 41] width 12 height 11
click at [457, 55] on link "Download timesheet" at bounding box center [438, 56] width 82 height 14
click at [472, 38] on icon "Timesheets Menu" at bounding box center [472, 41] width 1 height 7
click at [462, 56] on link "Download timesheet" at bounding box center [438, 56] width 82 height 14
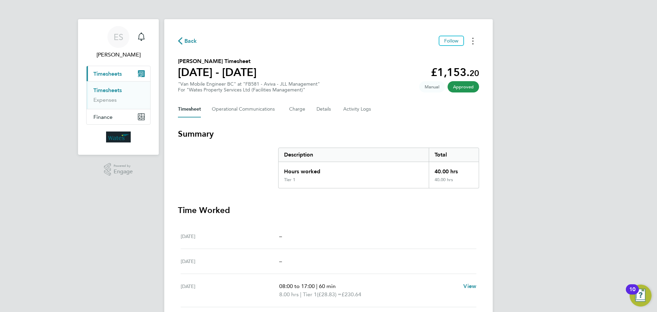
click at [474, 40] on button "Timesheets Menu" at bounding box center [473, 41] width 12 height 11
click at [454, 61] on link "Download timesheet" at bounding box center [438, 56] width 82 height 14
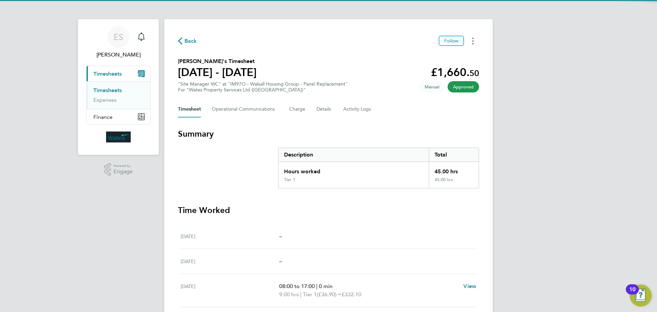
click at [472, 44] on button "Timesheets Menu" at bounding box center [473, 41] width 12 height 11
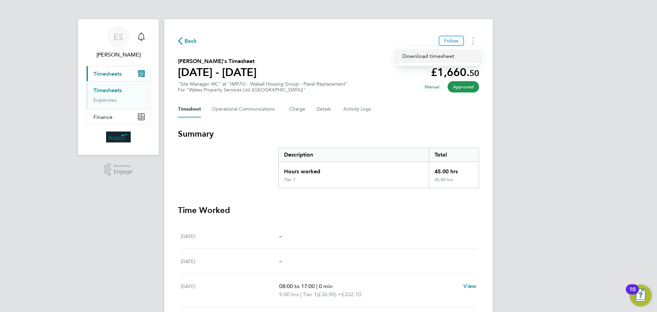
click at [451, 54] on link "Download timesheet" at bounding box center [438, 56] width 82 height 14
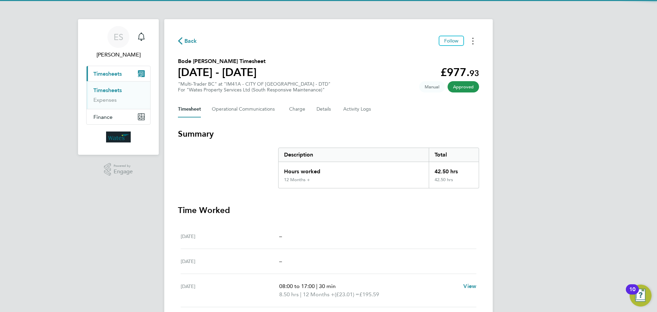
click at [475, 43] on button "Timesheets Menu" at bounding box center [473, 41] width 12 height 11
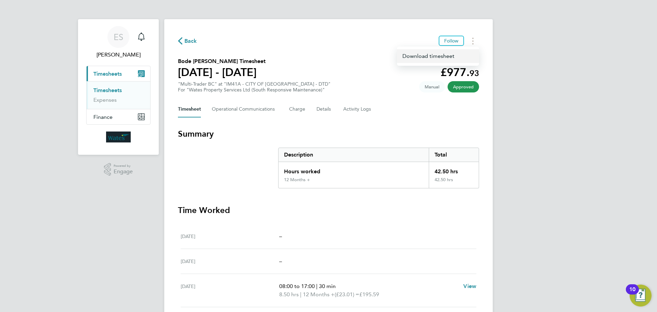
click at [461, 53] on link "Download timesheet" at bounding box center [438, 56] width 82 height 14
click at [473, 38] on circle "Timesheets Menu" at bounding box center [472, 38] width 1 height 1
click at [464, 52] on link "Download timesheet" at bounding box center [438, 56] width 82 height 14
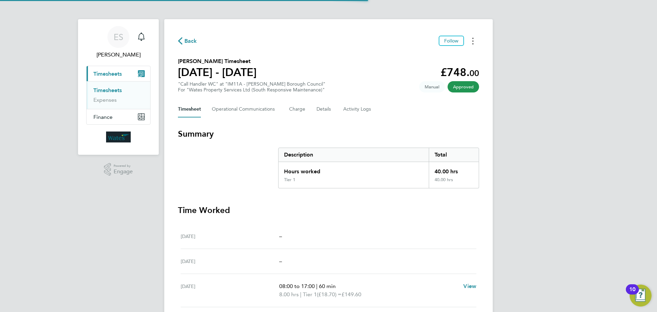
click at [469, 42] on button "Timesheets Menu" at bounding box center [473, 41] width 12 height 11
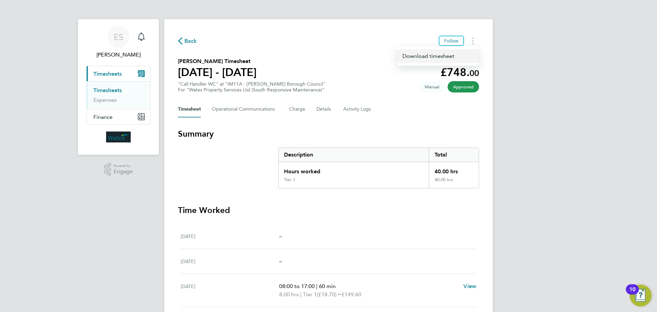
click at [450, 53] on link "Download timesheet" at bounding box center [438, 56] width 82 height 14
click at [476, 37] on button "Timesheets Menu" at bounding box center [473, 41] width 12 height 11
click at [463, 53] on link "Download timesheet" at bounding box center [438, 56] width 82 height 14
click at [472, 41] on button "Timesheets Menu" at bounding box center [473, 41] width 12 height 11
click at [458, 54] on link "Download timesheet" at bounding box center [438, 56] width 82 height 14
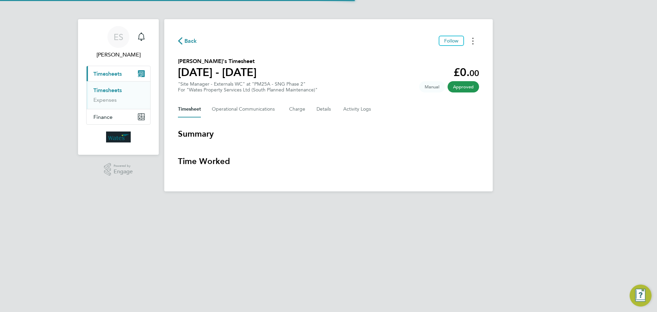
click at [471, 41] on button "Timesheets Menu" at bounding box center [473, 41] width 12 height 11
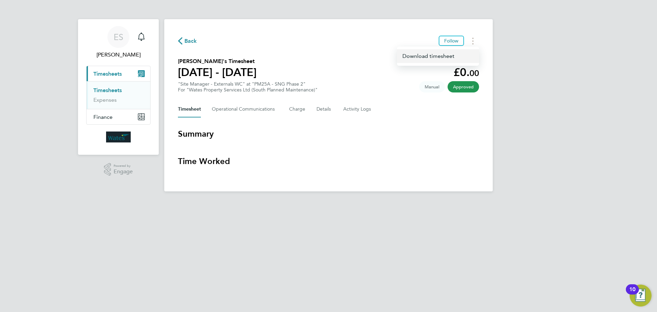
click at [447, 54] on link "Download timesheet" at bounding box center [438, 56] width 82 height 14
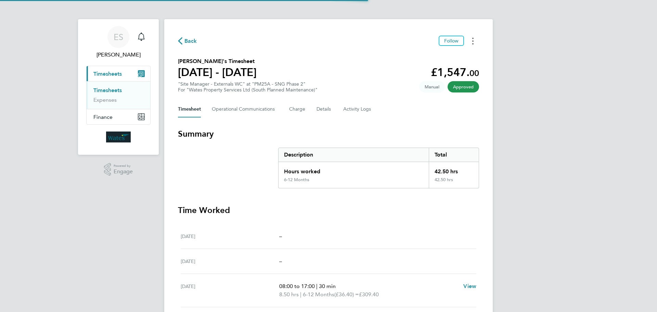
click at [475, 42] on button "Timesheets Menu" at bounding box center [473, 41] width 12 height 11
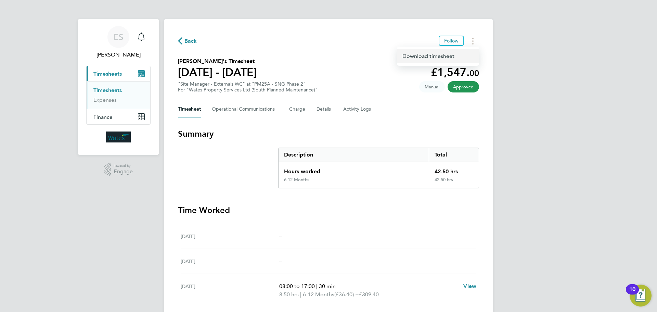
drag, startPoint x: 440, startPoint y: 54, endPoint x: 435, endPoint y: 59, distance: 7.0
click at [440, 54] on link "Download timesheet" at bounding box center [438, 56] width 82 height 14
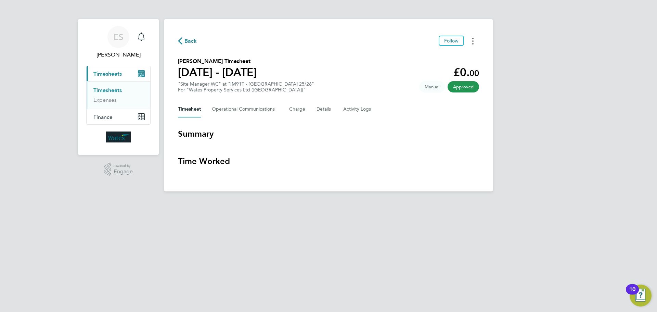
click at [471, 38] on button "Timesheets Menu" at bounding box center [473, 41] width 12 height 11
click at [409, 51] on link "Download timesheet" at bounding box center [438, 56] width 82 height 14
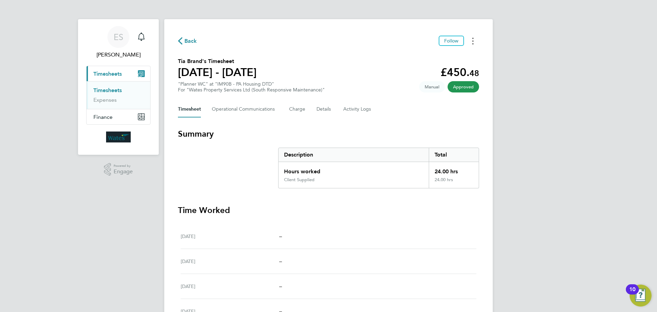
click at [473, 39] on icon "Timesheets Menu" at bounding box center [472, 41] width 1 height 7
click at [465, 55] on link "Download timesheet" at bounding box center [438, 56] width 82 height 14
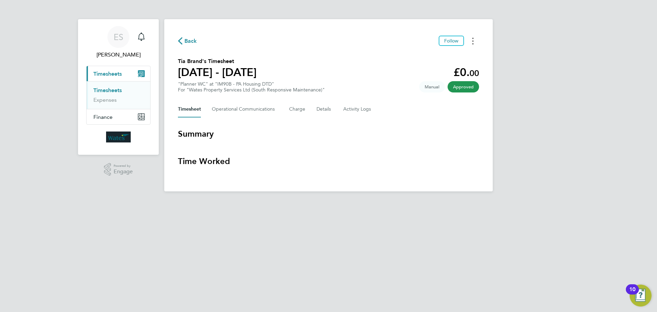
click at [474, 41] on button "Timesheets Menu" at bounding box center [473, 41] width 12 height 11
click at [456, 57] on link "Download timesheet" at bounding box center [438, 56] width 82 height 14
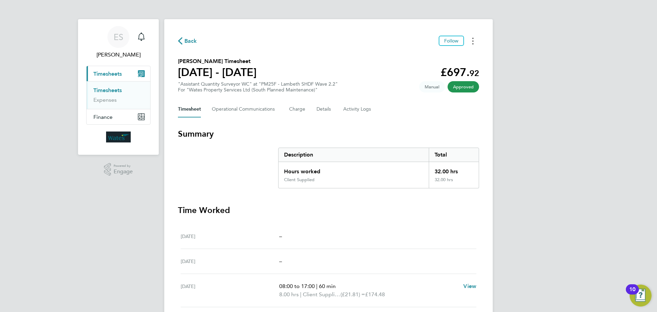
click at [472, 41] on button "Timesheets Menu" at bounding box center [473, 41] width 12 height 11
click at [461, 52] on link "Download timesheet" at bounding box center [438, 56] width 82 height 14
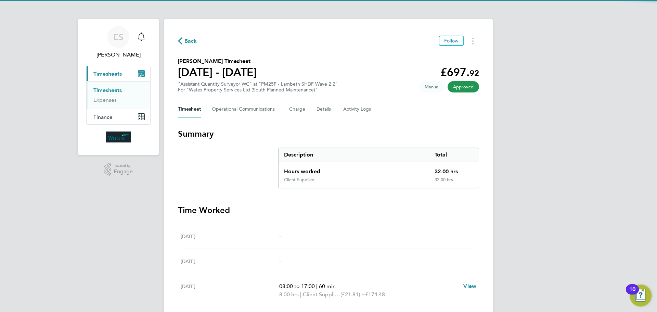
click at [467, 42] on div "Back Follow" at bounding box center [328, 41] width 301 height 11
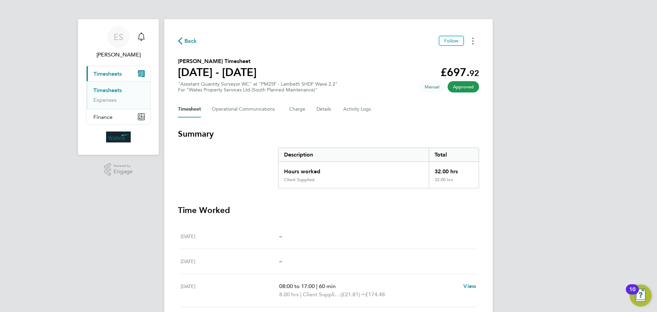
click at [474, 41] on button "Timesheets Menu" at bounding box center [473, 41] width 12 height 11
click at [431, 53] on link "Download timesheet" at bounding box center [438, 56] width 82 height 14
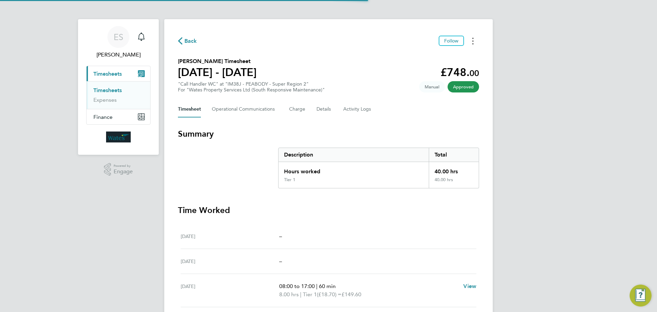
drag, startPoint x: 0, startPoint y: 0, endPoint x: 473, endPoint y: 40, distance: 474.4
click at [473, 40] on icon "Timesheets Menu" at bounding box center [472, 41] width 1 height 7
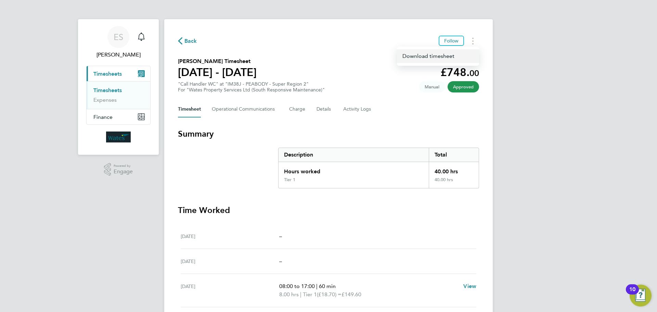
click at [463, 54] on link "Download timesheet" at bounding box center [438, 56] width 82 height 14
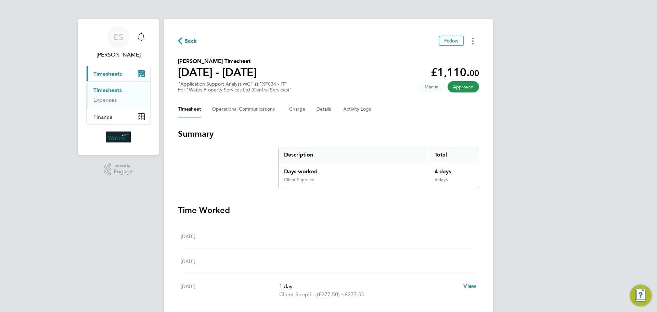
click at [475, 41] on button "Timesheets Menu" at bounding box center [473, 41] width 12 height 11
click at [466, 54] on link "Download timesheet" at bounding box center [438, 56] width 82 height 14
click at [471, 41] on button "Timesheets Menu" at bounding box center [473, 41] width 12 height 11
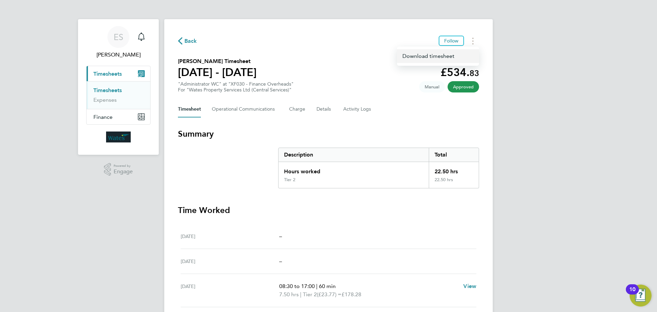
click at [457, 53] on link "Download timesheet" at bounding box center [438, 56] width 82 height 14
click at [476, 39] on button "Timesheets Menu" at bounding box center [473, 41] width 12 height 11
click at [454, 58] on link "Download timesheet" at bounding box center [438, 56] width 82 height 14
drag, startPoint x: 473, startPoint y: 39, endPoint x: 473, endPoint y: 43, distance: 3.4
click at [473, 39] on icon "Timesheets Menu" at bounding box center [472, 41] width 1 height 7
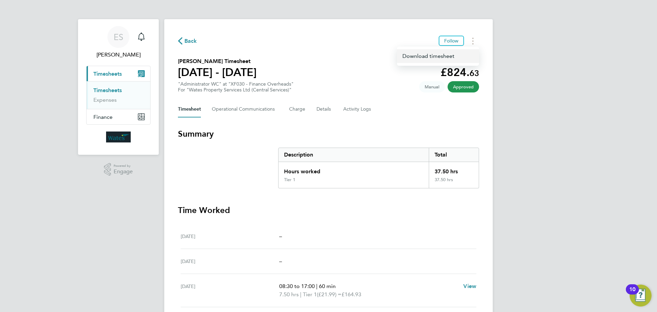
click at [457, 56] on link "Download timesheet" at bounding box center [438, 56] width 82 height 14
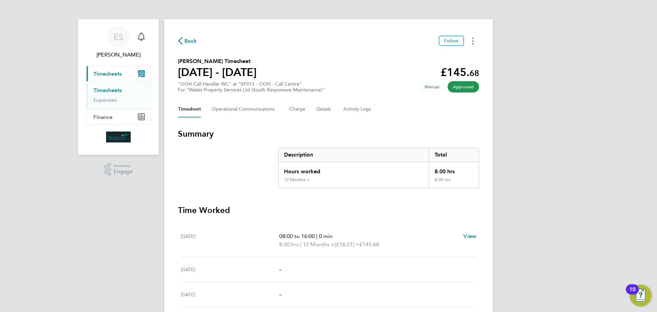
click at [475, 36] on button "Timesheets Menu" at bounding box center [473, 41] width 12 height 11
click at [460, 51] on link "Download timesheet" at bounding box center [438, 56] width 82 height 14
click at [476, 36] on button "Timesheets Menu" at bounding box center [473, 41] width 12 height 11
drag, startPoint x: 467, startPoint y: 53, endPoint x: 461, endPoint y: 60, distance: 9.0
click at [467, 53] on link "Download timesheet" at bounding box center [438, 56] width 82 height 14
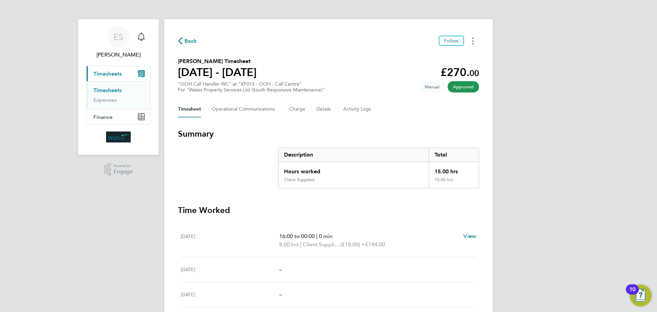
click at [472, 36] on button "Timesheets Menu" at bounding box center [473, 41] width 12 height 11
click at [457, 58] on link "Download timesheet" at bounding box center [438, 56] width 82 height 14
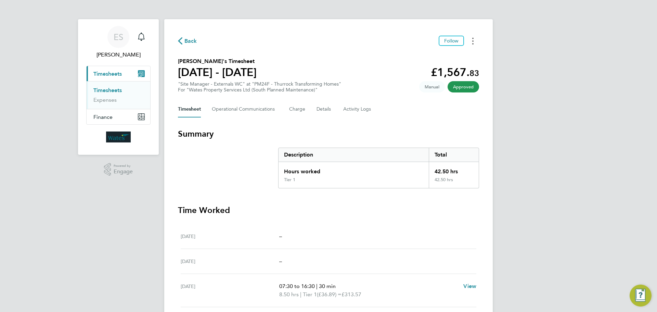
click at [472, 41] on icon "Timesheets Menu" at bounding box center [472, 41] width 1 height 7
click at [459, 57] on link "Download timesheet" at bounding box center [438, 56] width 82 height 14
click at [474, 39] on button "Timesheets Menu" at bounding box center [473, 41] width 12 height 11
click at [464, 52] on link "Download timesheet" at bounding box center [438, 56] width 82 height 14
click at [469, 44] on button "Timesheets Menu" at bounding box center [473, 41] width 12 height 11
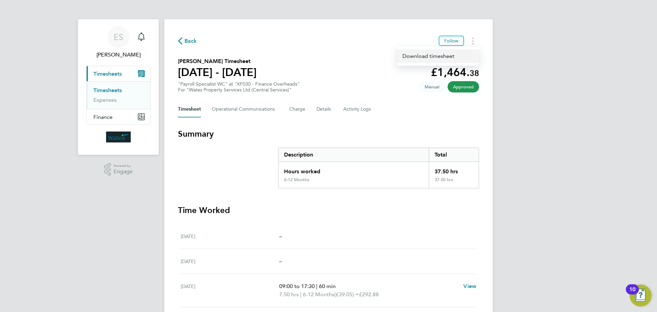
click at [451, 56] on link "Download timesheet" at bounding box center [438, 56] width 82 height 14
click at [472, 41] on button "Timesheets Menu" at bounding box center [473, 41] width 12 height 11
click at [465, 52] on link "Download timesheet" at bounding box center [438, 56] width 82 height 14
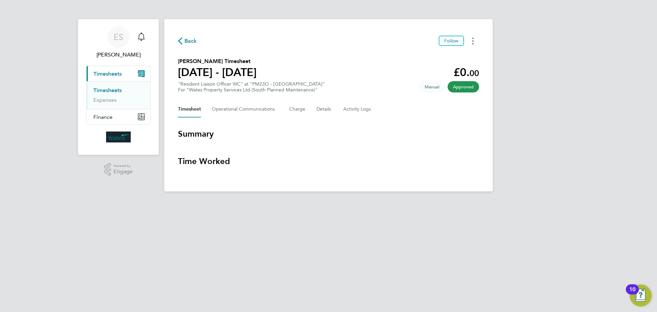
click at [475, 38] on button "Timesheets Menu" at bounding box center [473, 41] width 12 height 11
click at [450, 58] on link "Download timesheet" at bounding box center [438, 56] width 82 height 14
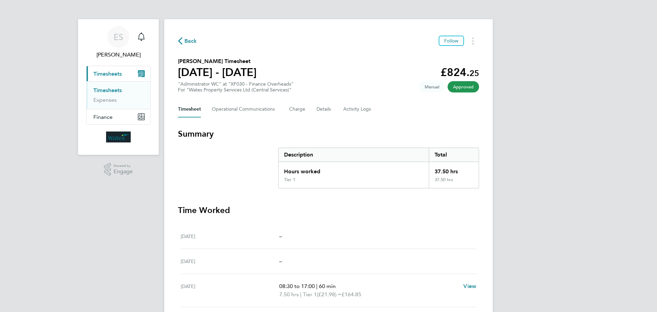
click at [475, 35] on div "Back Follow [PERSON_NAME] Timesheet [DATE] - [DATE] £824. 25 "Administrator WC"…" at bounding box center [328, 237] width 329 height 437
click at [471, 42] on button "Timesheets Menu" at bounding box center [473, 41] width 12 height 11
click at [459, 51] on link "Download timesheet" at bounding box center [438, 56] width 82 height 14
click at [474, 40] on button "Timesheets Menu" at bounding box center [473, 41] width 12 height 11
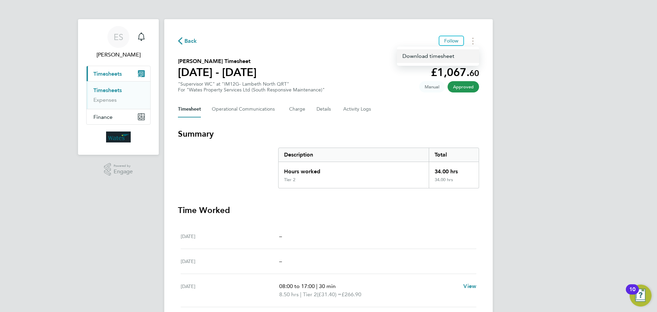
click at [455, 57] on link "Download timesheet" at bounding box center [438, 56] width 82 height 14
click at [476, 38] on button "Timesheets Menu" at bounding box center [473, 41] width 12 height 11
click at [456, 55] on link "Download timesheet" at bounding box center [438, 56] width 82 height 14
